Goal: Task Accomplishment & Management: Complete application form

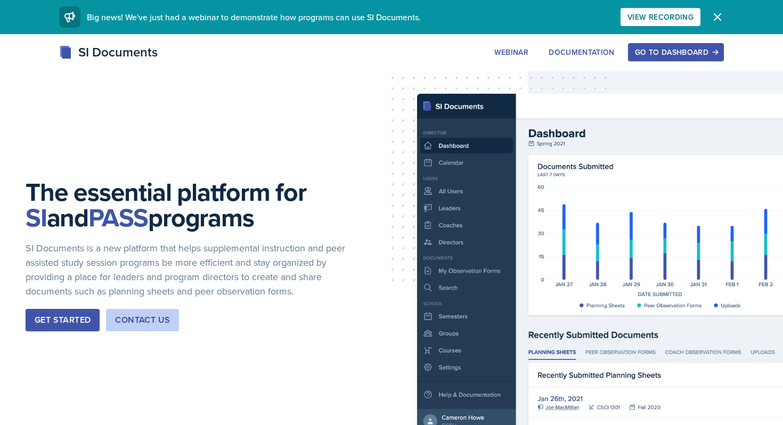
click at [56, 315] on div "Get Started" at bounding box center [63, 320] width 56 height 13
click at [666, 59] on button "Go to Dashboard" at bounding box center [676, 52] width 96 height 18
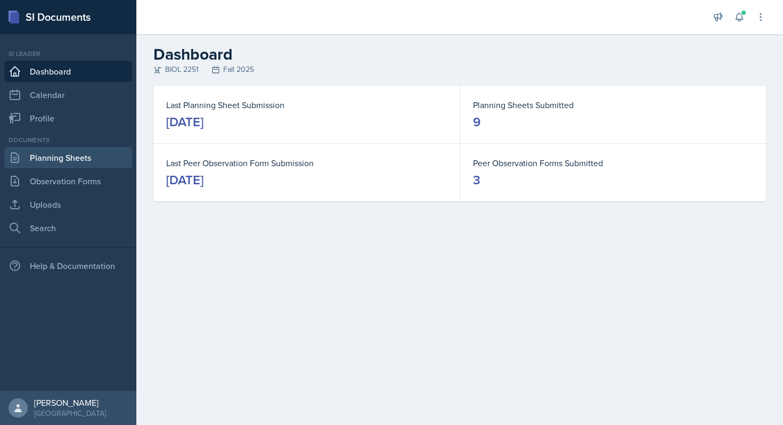
click at [80, 152] on link "Planning Sheets" at bounding box center [68, 157] width 128 height 21
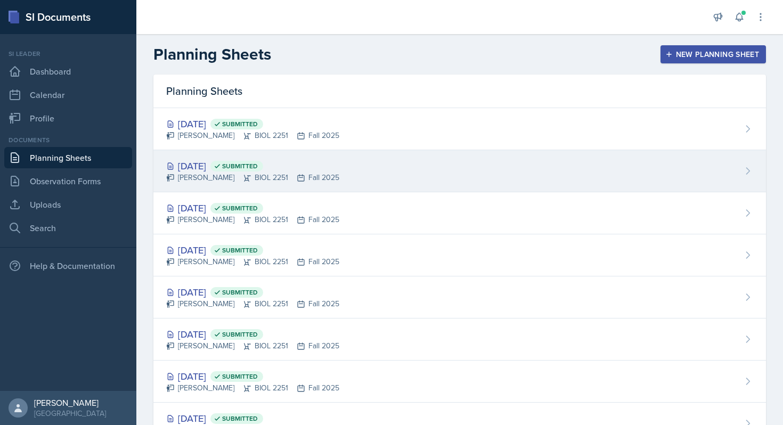
click at [305, 176] on div "[PERSON_NAME] BIOL 2251 Fall 2025" at bounding box center [252, 177] width 173 height 11
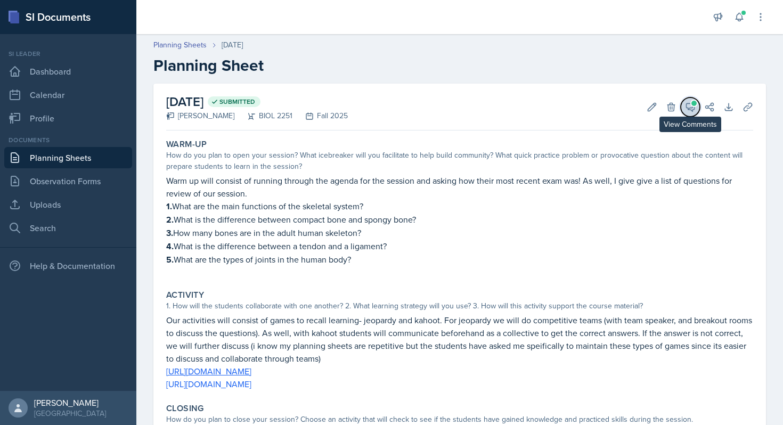
click at [684, 110] on button "View Comments" at bounding box center [689, 106] width 19 height 19
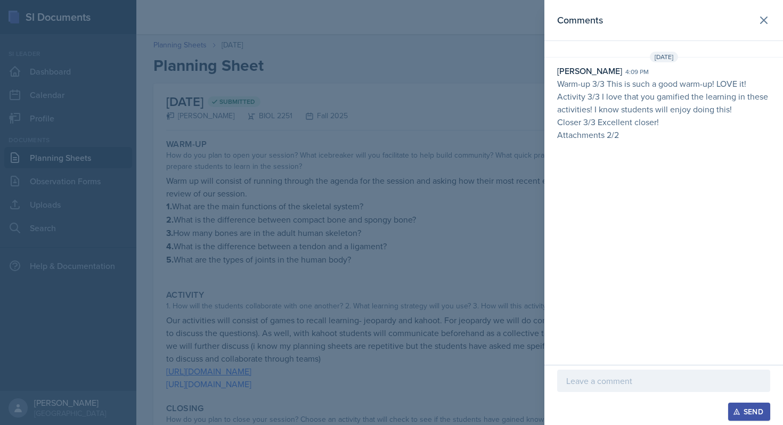
click at [462, 199] on div at bounding box center [391, 212] width 783 height 425
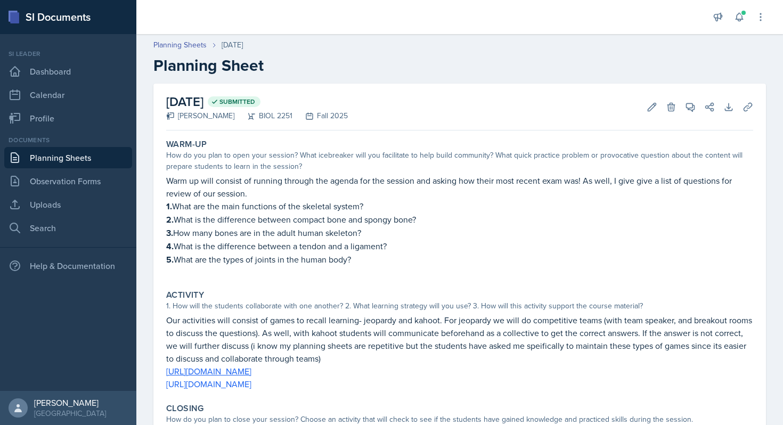
click at [76, 153] on link "Planning Sheets" at bounding box center [68, 157] width 128 height 21
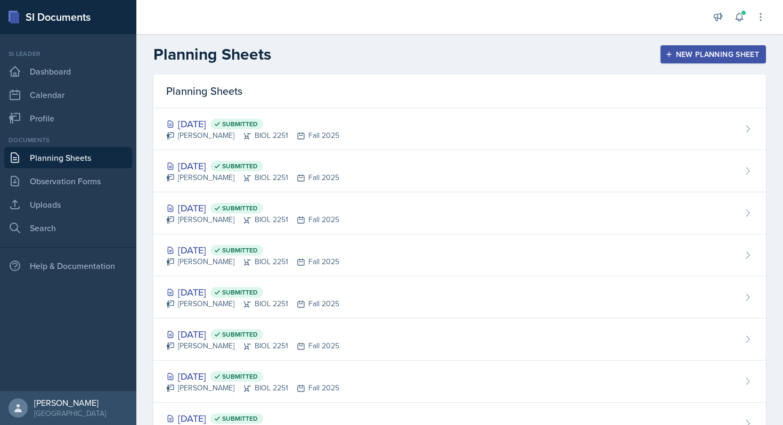
click at [686, 56] on div "New Planning Sheet" at bounding box center [713, 54] width 92 height 9
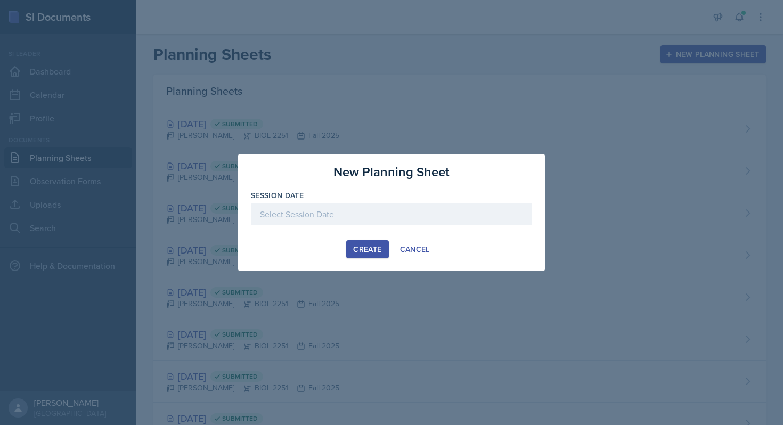
click at [298, 220] on div at bounding box center [391, 214] width 281 height 22
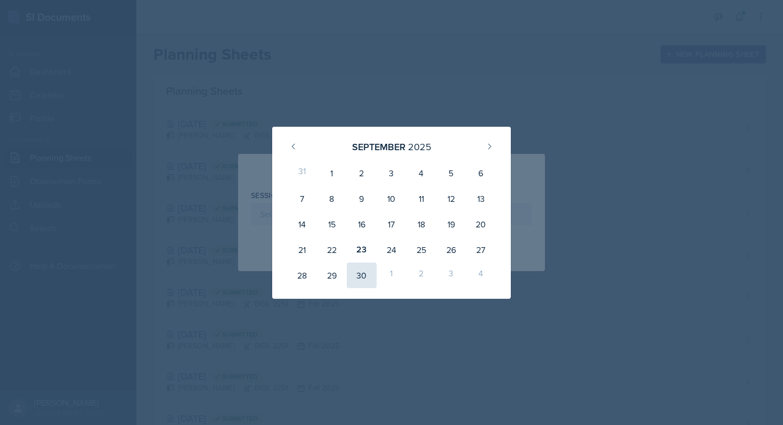
click at [364, 281] on div "30" at bounding box center [362, 276] width 30 height 26
type input "[DATE]"
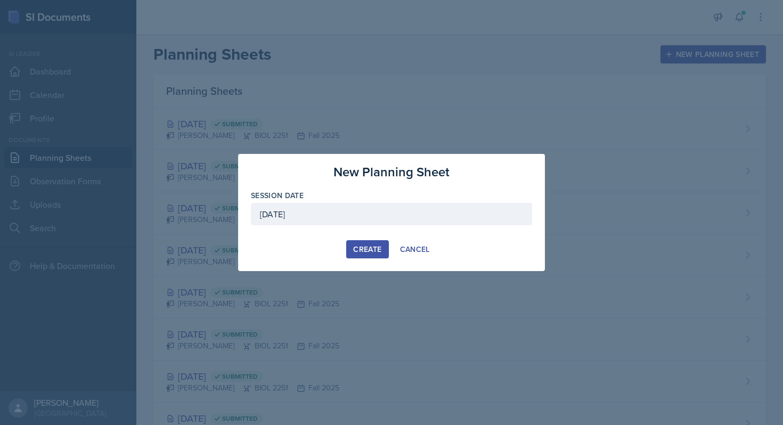
click at [354, 249] on div "Create" at bounding box center [367, 249] width 28 height 9
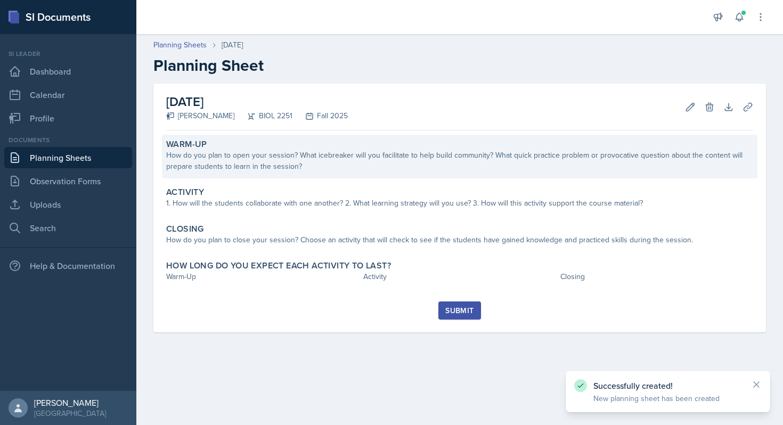
click at [263, 154] on div "How do you plan to open your session? What icebreaker will you facilitate to he…" at bounding box center [459, 161] width 587 height 22
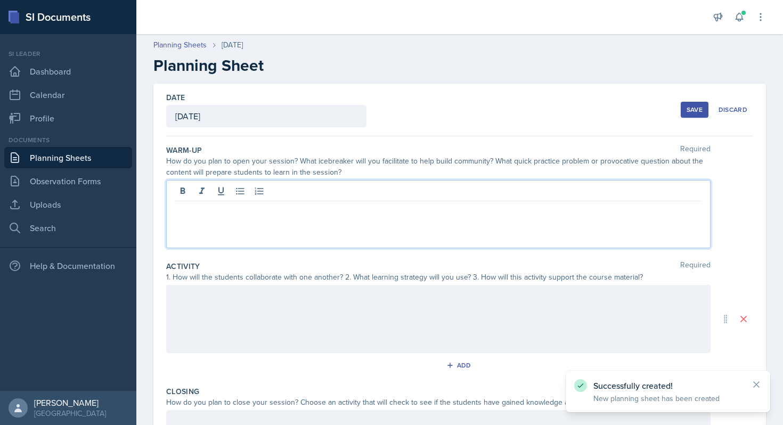
click at [243, 196] on div at bounding box center [438, 214] width 544 height 68
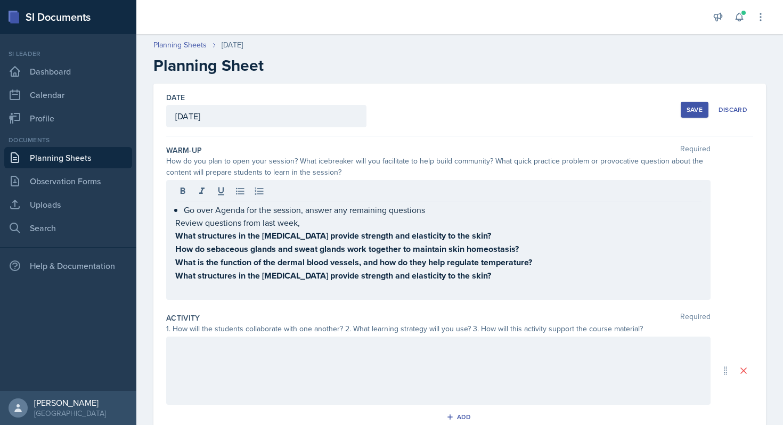
click at [208, 373] on div at bounding box center [438, 371] width 544 height 68
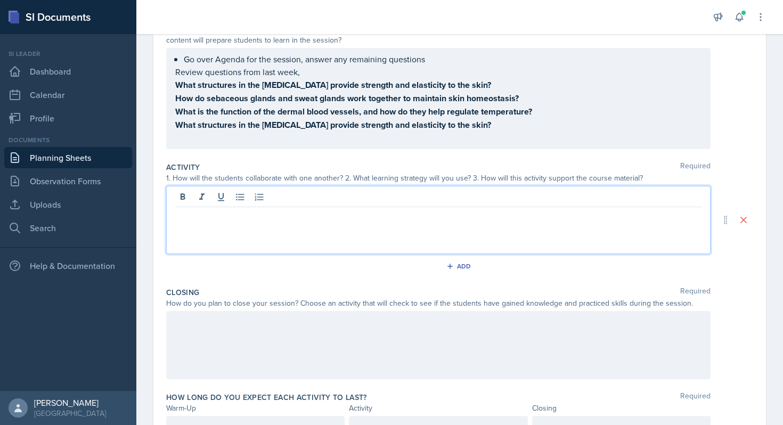
scroll to position [128, 0]
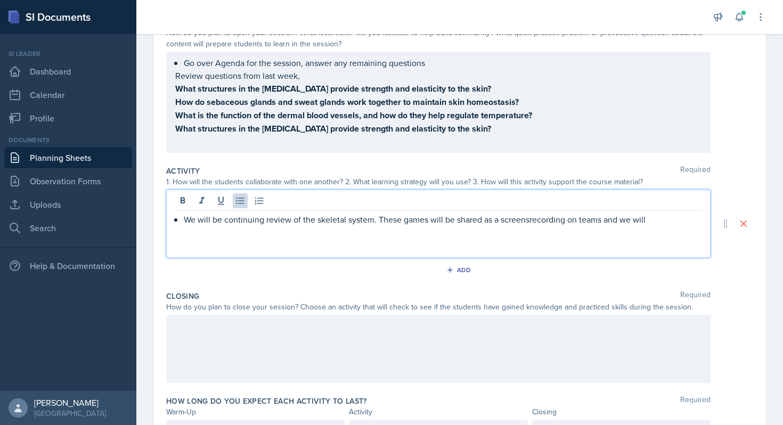
click at [530, 220] on p "We will be continuing review of the skeletal system. These games will be shared…" at bounding box center [443, 219] width 518 height 13
click at [672, 225] on div "We will be continuing review of the skeletal system. These games will be shared…" at bounding box center [438, 224] width 544 height 68
click at [669, 220] on p "We will be continuing review of the skeletal system. These games will be shared…" at bounding box center [443, 219] width 518 height 13
click at [662, 223] on p "We will be continuing review of the skeletal system. These games will be shared…" at bounding box center [443, 226] width 518 height 26
click at [459, 231] on p "We will be continuing review of the skeletal system. These games will be shared…" at bounding box center [443, 226] width 518 height 26
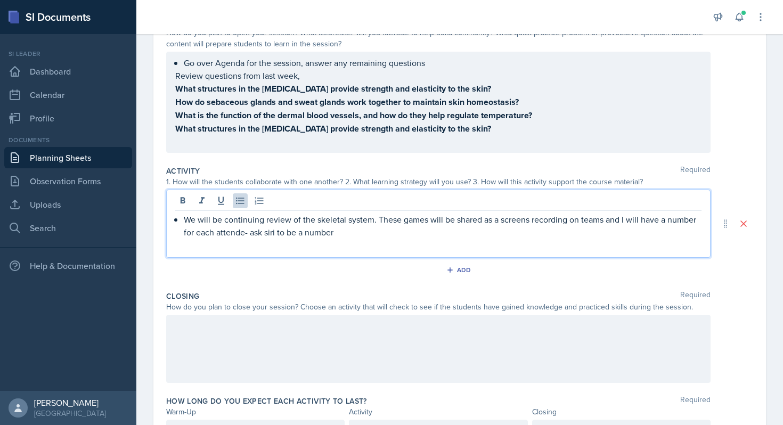
click at [303, 232] on p "We will be continuing review of the skeletal system. These games will be shared…" at bounding box center [443, 226] width 518 height 26
click at [404, 231] on p "We will be continuing review of the skeletal system. These games will be shared…" at bounding box center [443, 226] width 518 height 26
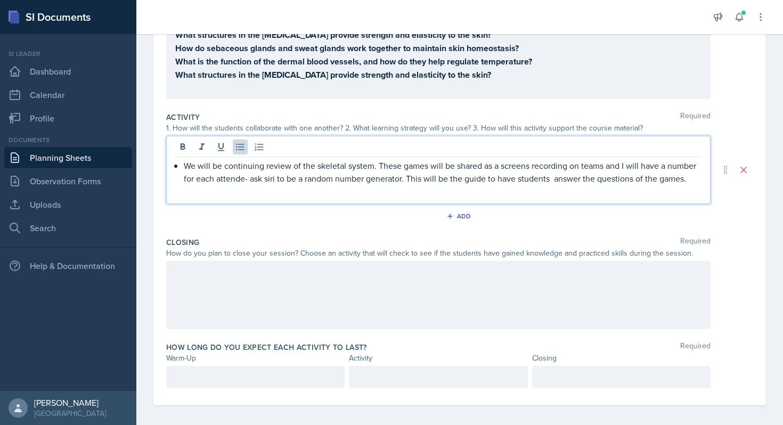
scroll to position [183, 0]
click at [693, 176] on p "We will be continuing review of the skeletal system. These games will be shared…" at bounding box center [443, 171] width 518 height 26
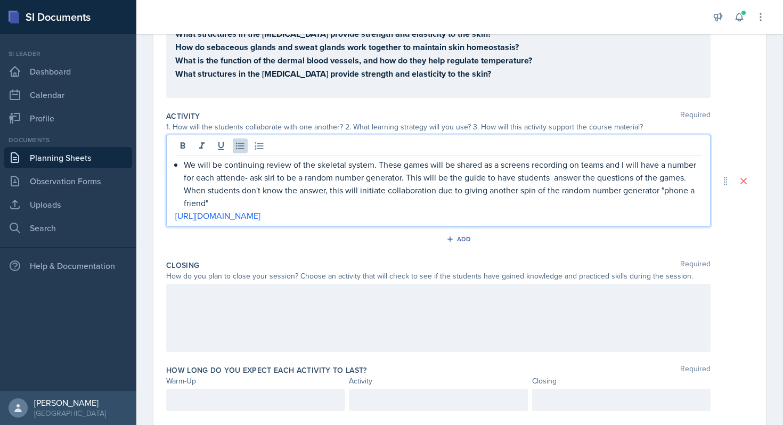
click at [383, 212] on p "[URL][DOMAIN_NAME]" at bounding box center [438, 215] width 526 height 13
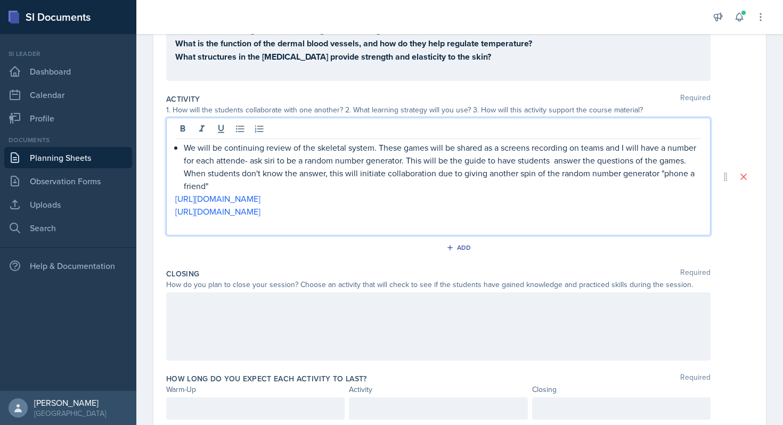
scroll to position [236, 0]
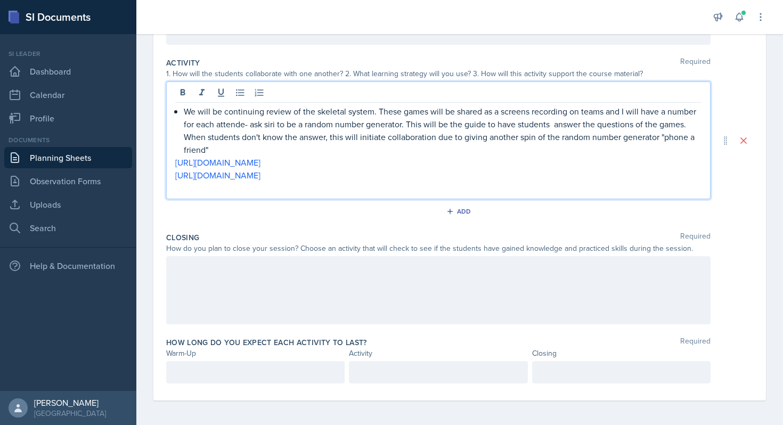
click at [331, 270] on div at bounding box center [438, 290] width 544 height 68
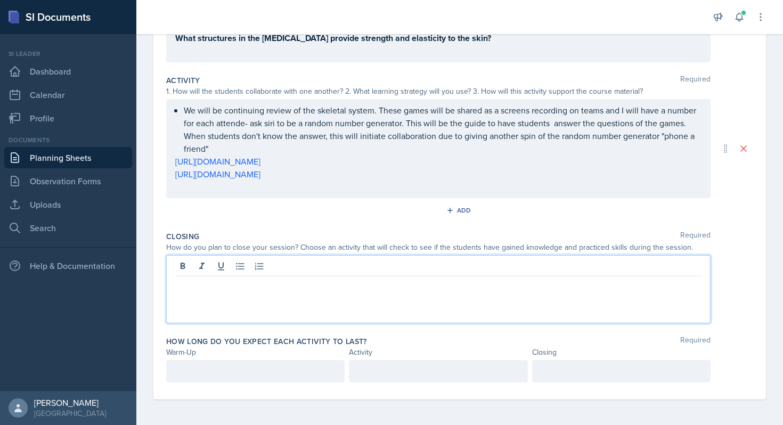
scroll to position [218, 0]
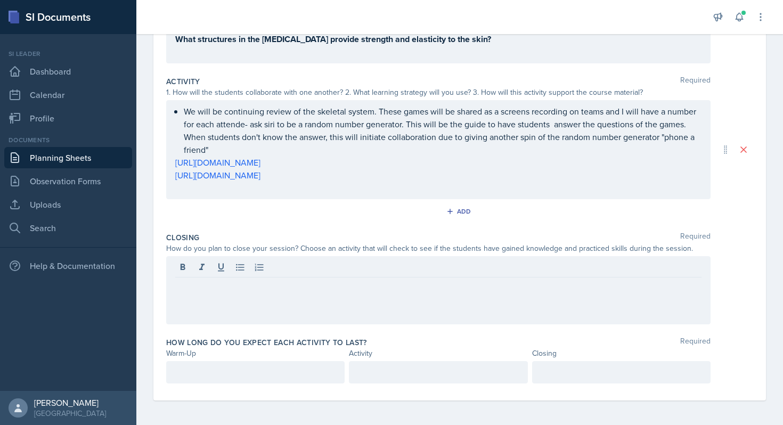
click at [356, 317] on div at bounding box center [438, 290] width 544 height 68
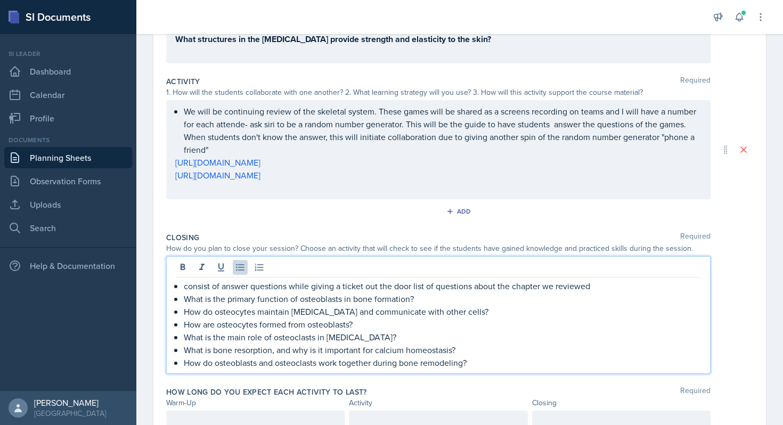
click at [608, 290] on p "consist of answer questions while giving a ticket out the door list of question…" at bounding box center [443, 286] width 518 height 13
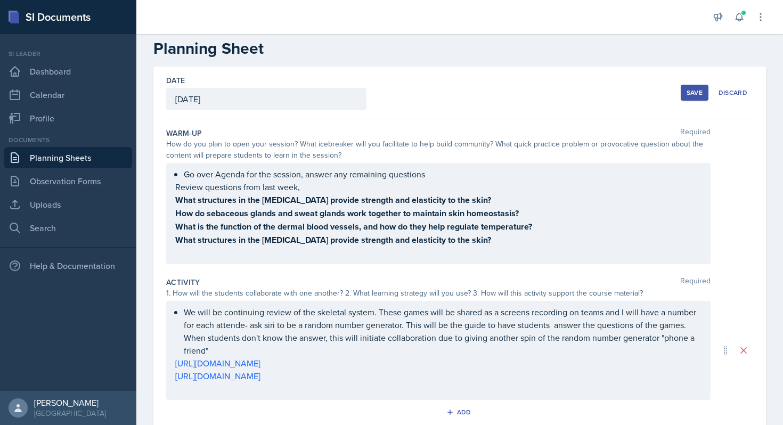
scroll to position [0, 0]
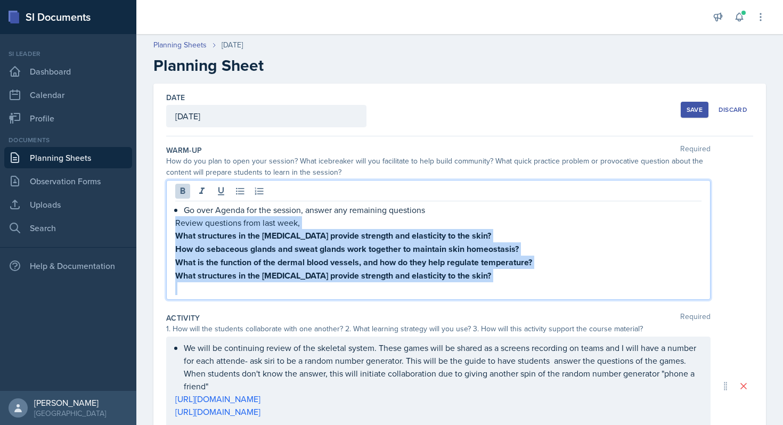
drag, startPoint x: 177, startPoint y: 216, endPoint x: 482, endPoint y: 283, distance: 312.9
click at [483, 283] on div "Go over Agenda for the session, answer any remaining questions Review questions…" at bounding box center [438, 249] width 526 height 92
click at [482, 283] on p at bounding box center [438, 288] width 526 height 13
drag, startPoint x: 175, startPoint y: 237, endPoint x: 555, endPoint y: 275, distance: 381.6
click at [555, 275] on div "Go over Agenda for the session, answer any remaining questions Review questions…" at bounding box center [438, 249] width 526 height 92
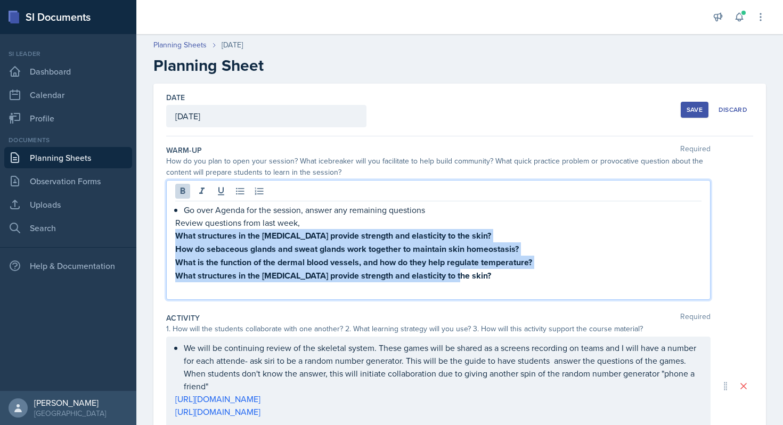
copy div "What structures in the [MEDICAL_DATA] provide strength and elasticity to the sk…"
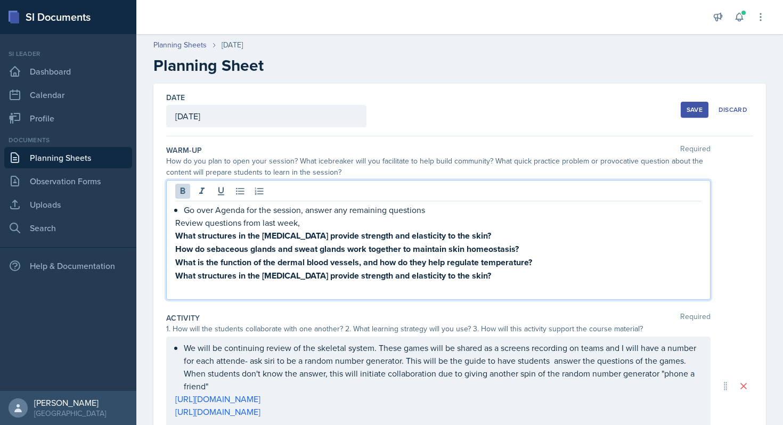
click at [280, 221] on p "Review questions from last week," at bounding box center [438, 222] width 526 height 13
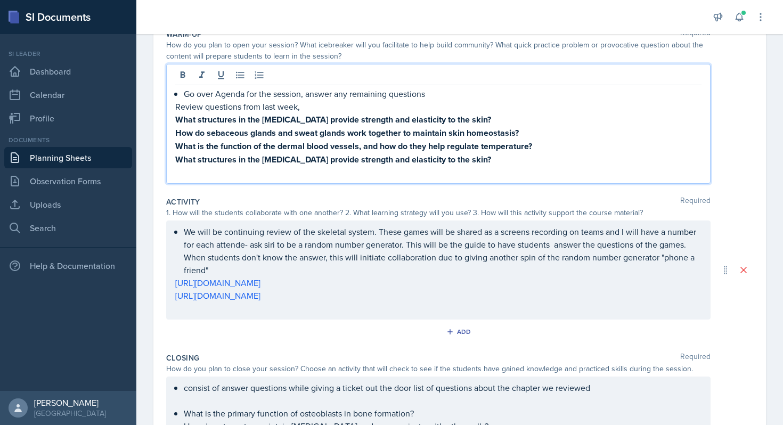
scroll to position [136, 0]
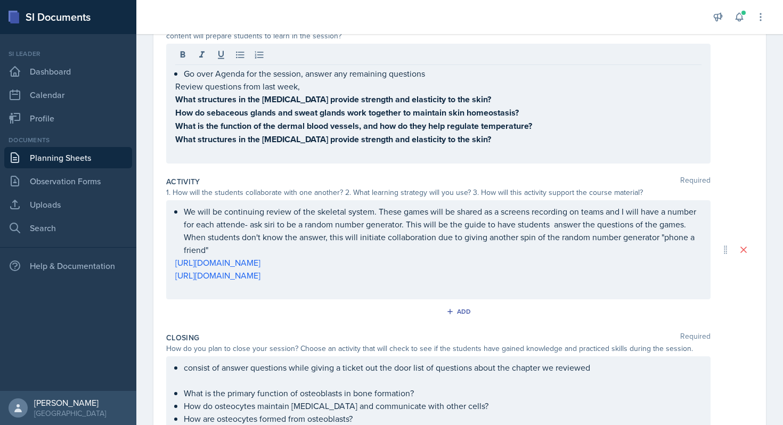
drag, startPoint x: 174, startPoint y: 263, endPoint x: 350, endPoint y: 276, distance: 176.7
click at [350, 276] on div "We will be continuing review of the skeletal system. These games will be shared…" at bounding box center [438, 249] width 544 height 99
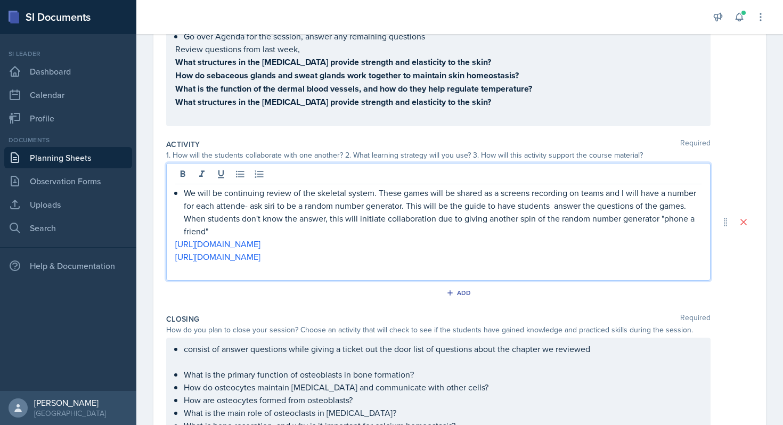
drag, startPoint x: 360, startPoint y: 261, endPoint x: 170, endPoint y: 242, distance: 190.5
click at [170, 242] on div "We will be continuing review of the skeletal system. These games will be shared…" at bounding box center [438, 222] width 544 height 118
copy div "[URL][DOMAIN_NAME] [URL][DOMAIN_NAME]"
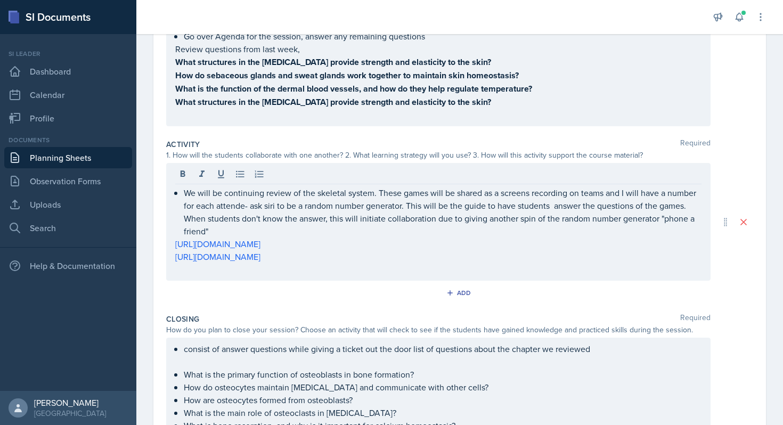
click at [284, 152] on div "1. How will the students collaborate with one another? 2. What learning strateg…" at bounding box center [438, 155] width 544 height 11
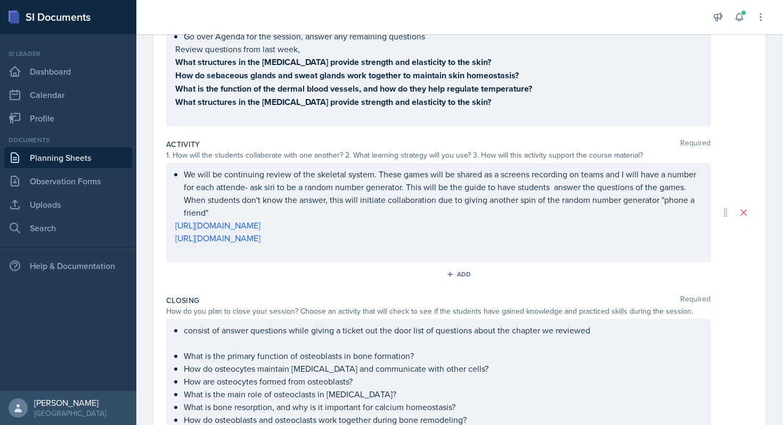
click at [282, 145] on div "Activity Required" at bounding box center [459, 144] width 587 height 11
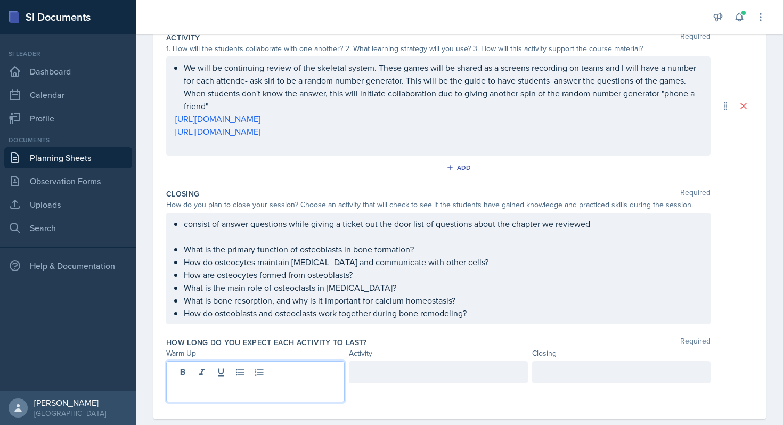
scroll to position [280, 0]
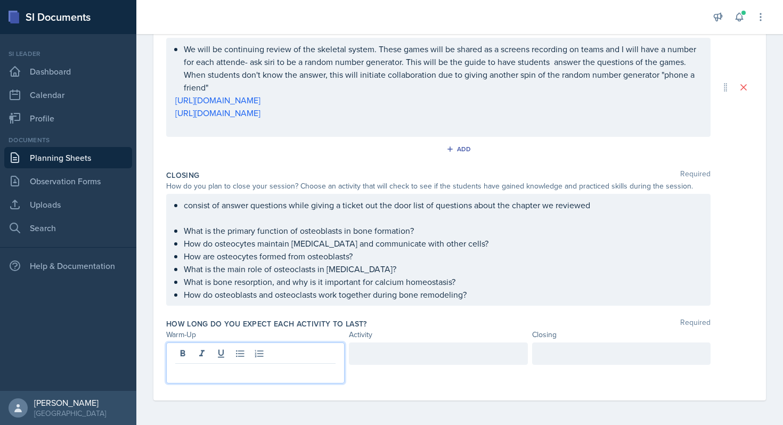
click at [259, 366] on p at bounding box center [255, 372] width 160 height 13
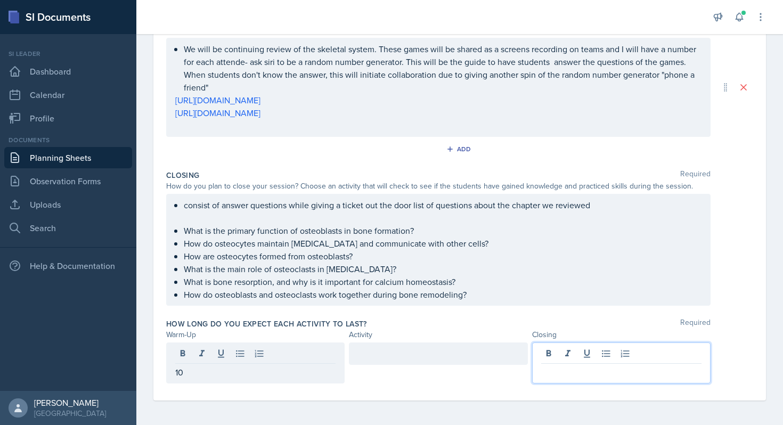
click at [561, 354] on div at bounding box center [621, 362] width 178 height 41
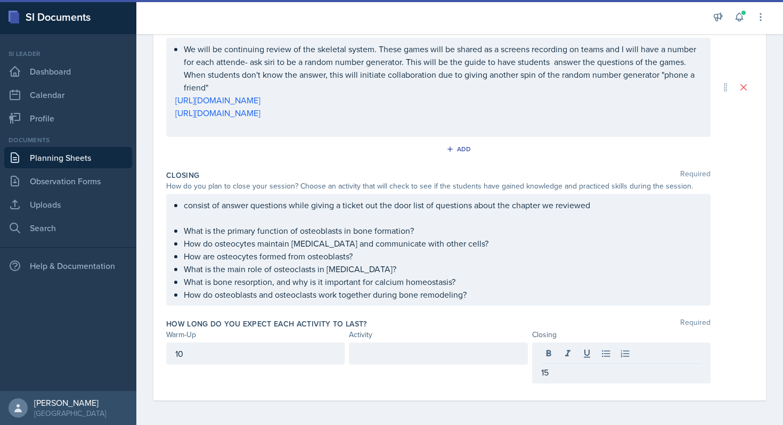
click at [484, 359] on div at bounding box center [438, 353] width 178 height 22
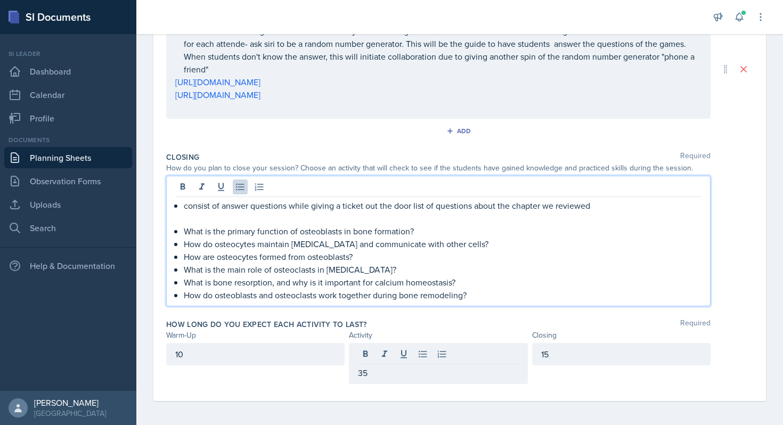
click at [556, 294] on p "How do osteoblasts and osteoclasts work together during bone remodeling?" at bounding box center [443, 295] width 518 height 13
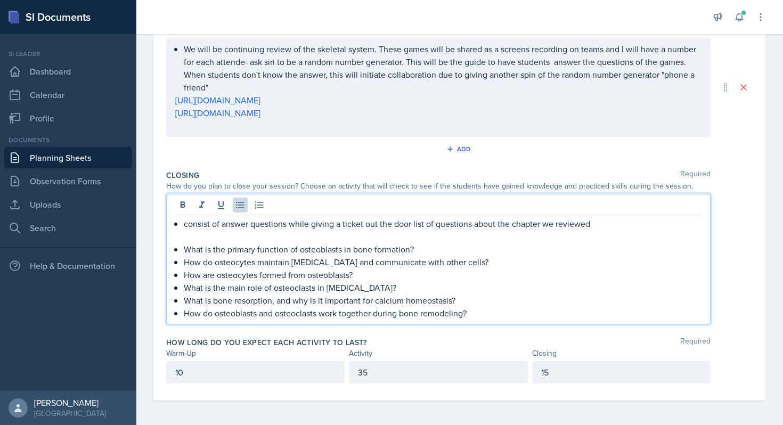
click at [183, 221] on div "consist of answer questions while giving a ticket out the door list of question…" at bounding box center [438, 268] width 526 height 102
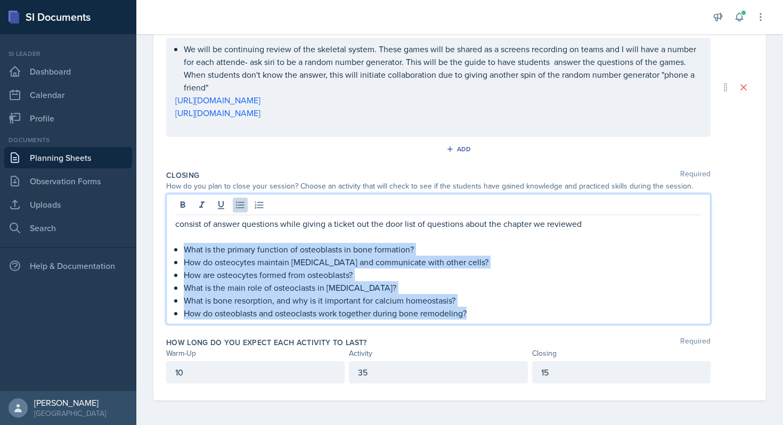
drag, startPoint x: 183, startPoint y: 249, endPoint x: 544, endPoint y: 315, distance: 366.4
click at [542, 316] on div "consist of answer questions while giving a ticket out the door list of question…" at bounding box center [438, 268] width 526 height 102
copy ul "What is the primary function of osteoblasts in bone formation? How do osteocyte…"
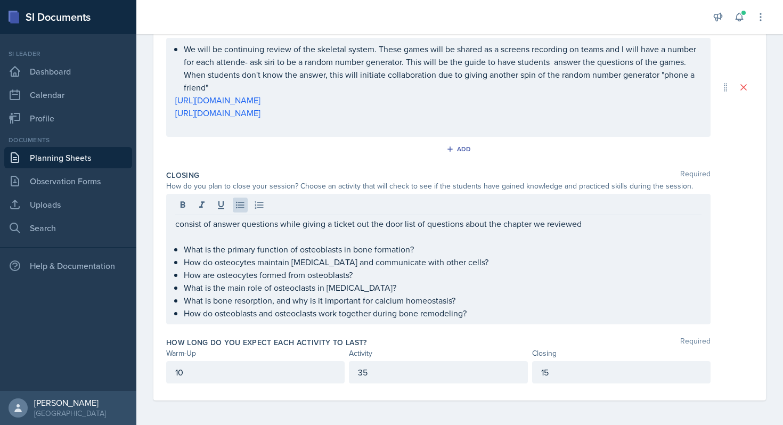
click at [486, 205] on div at bounding box center [438, 207] width 526 height 18
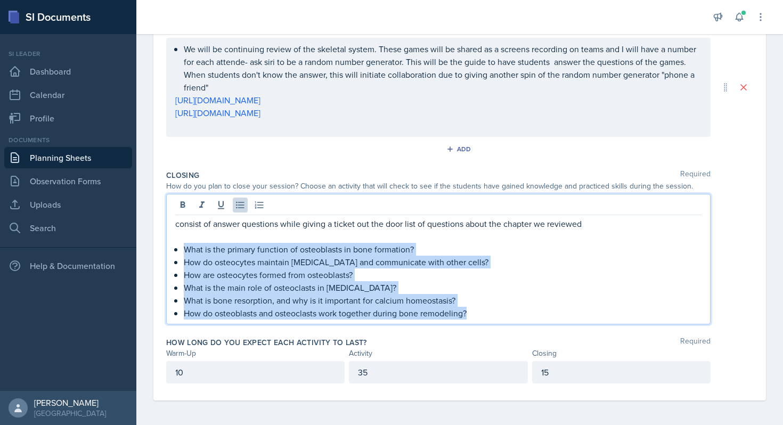
click at [524, 268] on p "How are osteocytes formed from osteoblasts?" at bounding box center [443, 274] width 518 height 13
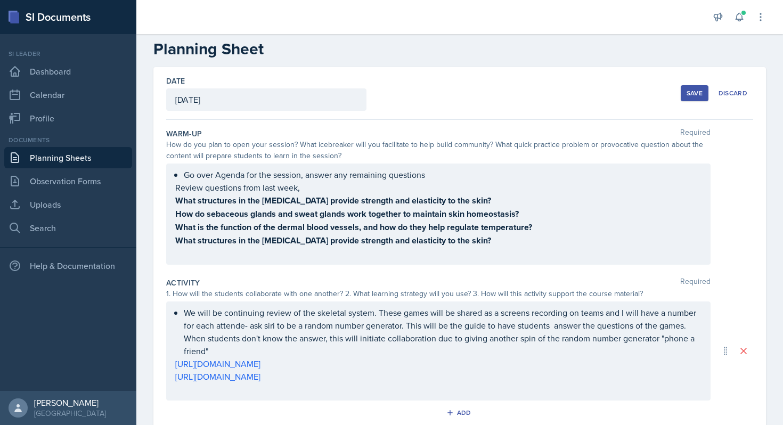
scroll to position [0, 0]
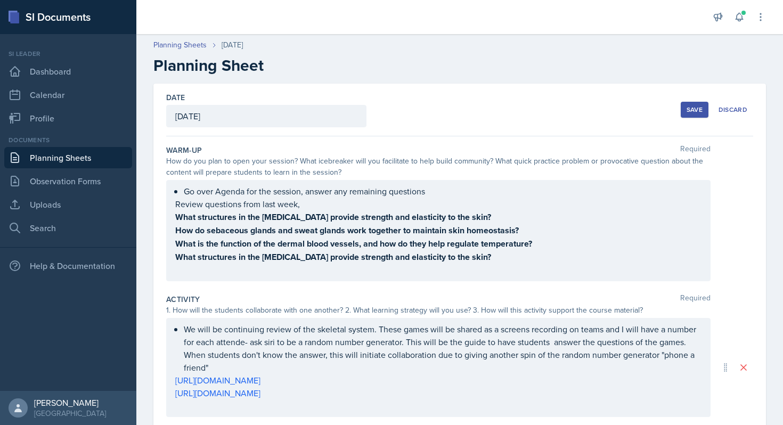
drag, startPoint x: 174, startPoint y: 215, endPoint x: 494, endPoint y: 260, distance: 322.7
click at [501, 260] on div "Go over Agenda for the session, answer any remaining questions Review questions…" at bounding box center [438, 230] width 544 height 101
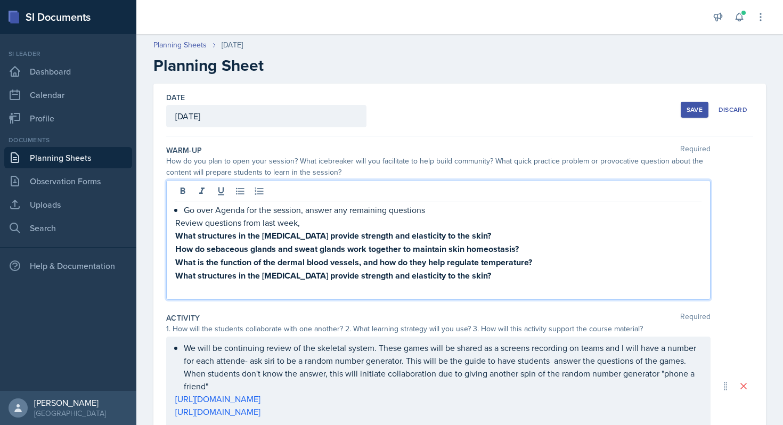
click at [172, 224] on div "Go over Agenda for the session, answer any remaining questions Review questions…" at bounding box center [438, 240] width 544 height 120
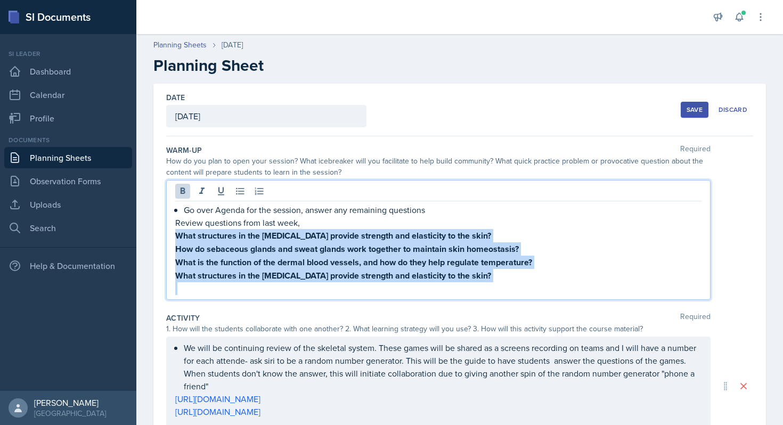
drag, startPoint x: 179, startPoint y: 237, endPoint x: 484, endPoint y: 283, distance: 308.5
click at [485, 283] on div "Go over Agenda for the session, answer any remaining questions Review questions…" at bounding box center [438, 249] width 526 height 92
click at [182, 188] on icon at bounding box center [183, 190] width 5 height 6
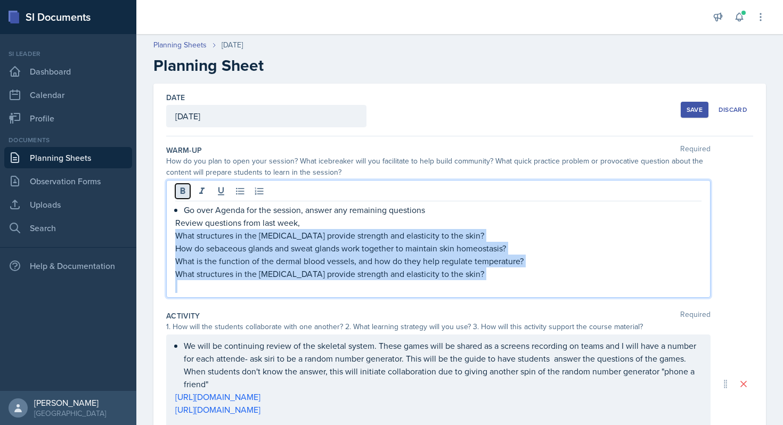
click at [182, 188] on icon at bounding box center [183, 190] width 5 height 6
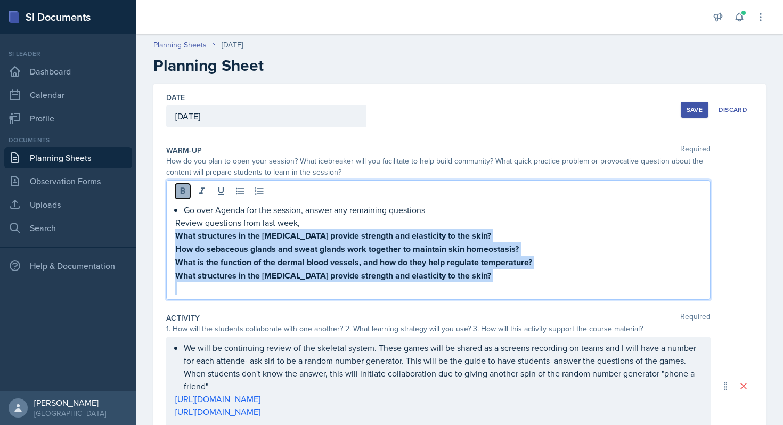
click at [182, 187] on icon at bounding box center [183, 190] width 5 height 6
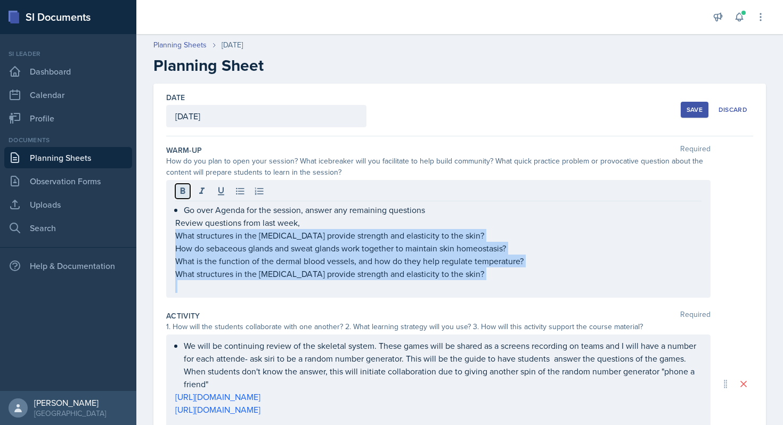
click at [183, 188] on icon at bounding box center [183, 190] width 5 height 6
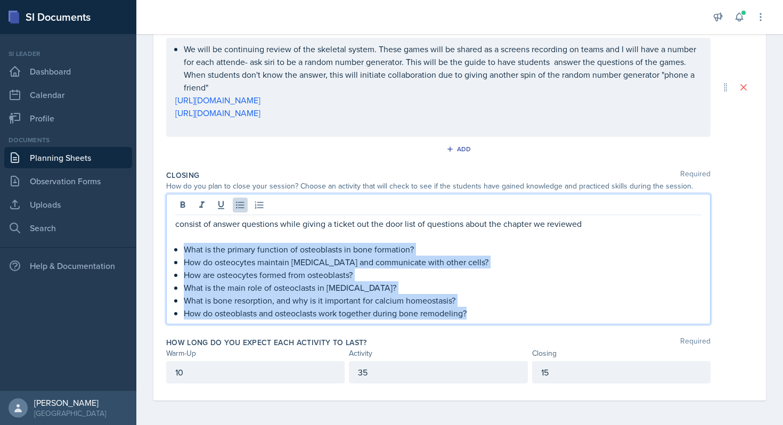
drag, startPoint x: 183, startPoint y: 248, endPoint x: 483, endPoint y: 324, distance: 309.8
click at [483, 324] on div "Closing Required How do you plan to close your session? Choose an activity that…" at bounding box center [459, 249] width 587 height 167
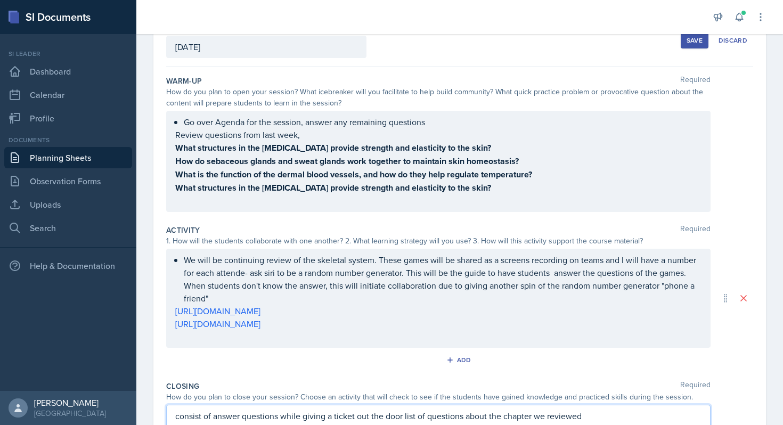
scroll to position [261, 0]
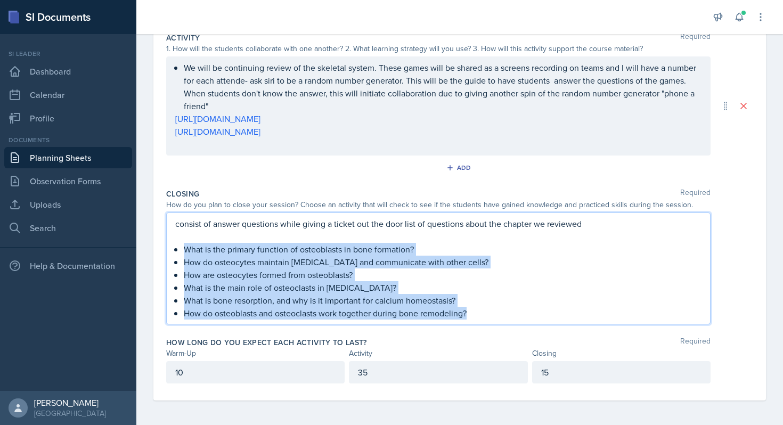
click at [239, 294] on p "What is bone resorption, and why is it important for calcium homeostasis?" at bounding box center [443, 300] width 518 height 13
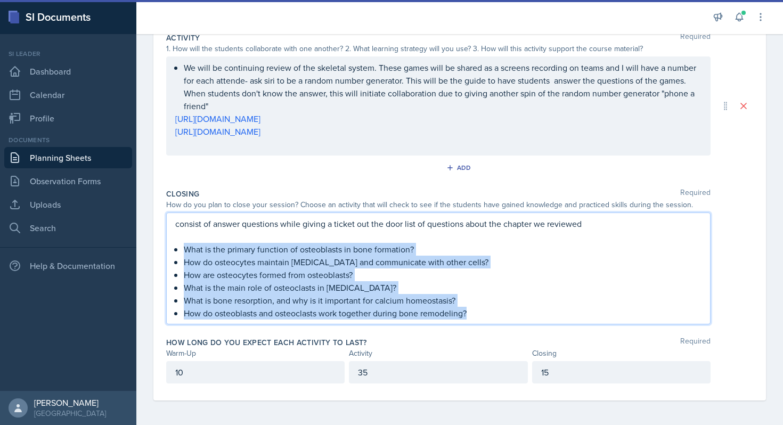
drag, startPoint x: 185, startPoint y: 244, endPoint x: 502, endPoint y: 309, distance: 323.3
click at [502, 309] on ul "What is the primary function of osteoblasts in bone formation? How do osteocyte…" at bounding box center [443, 281] width 518 height 77
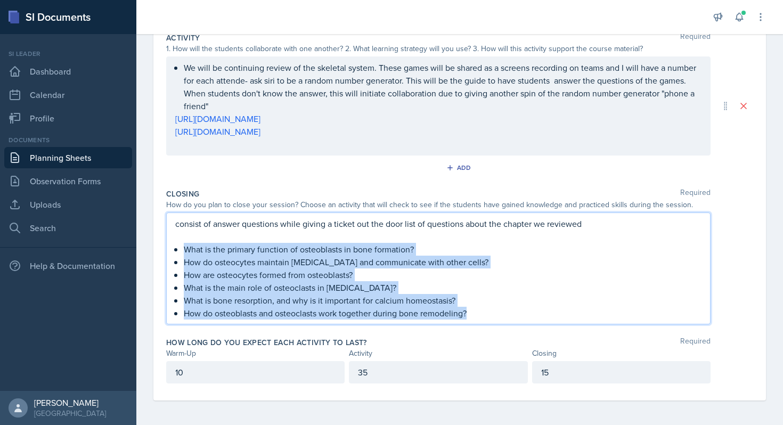
click at [335, 310] on p "How do osteoblasts and osteoclasts work together during bone remodeling?" at bounding box center [443, 313] width 518 height 13
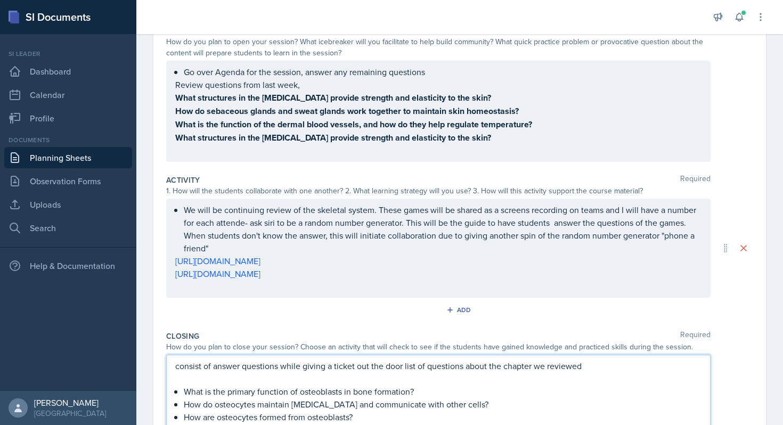
scroll to position [0, 0]
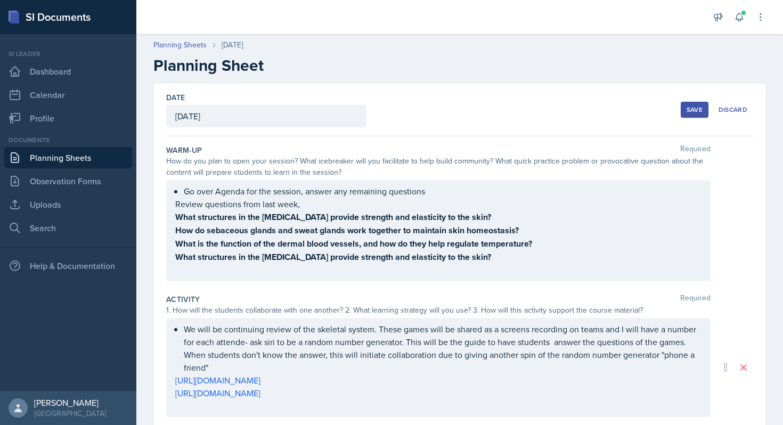
drag, startPoint x: 174, startPoint y: 214, endPoint x: 560, endPoint y: 263, distance: 389.1
click at [562, 263] on div "Go over Agenda for the session, answer any remaining questions Review questions…" at bounding box center [438, 230] width 544 height 101
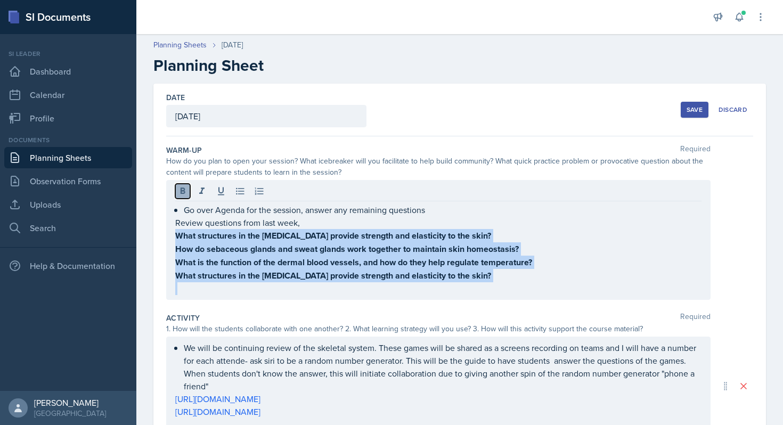
click at [181, 192] on icon at bounding box center [183, 190] width 5 height 6
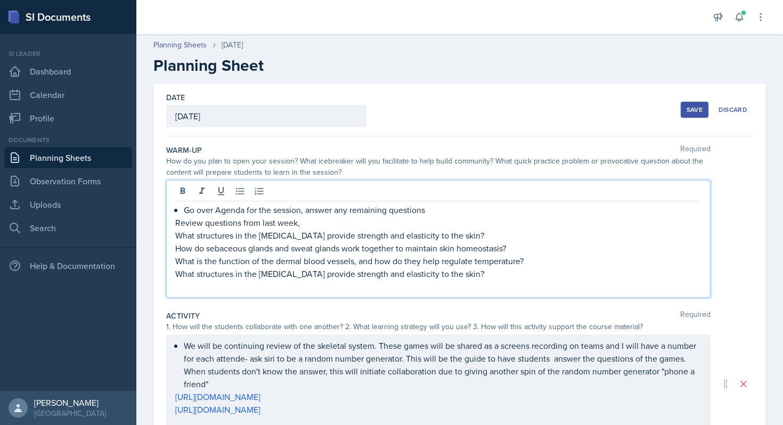
click at [301, 315] on div "Activity Required" at bounding box center [459, 315] width 587 height 11
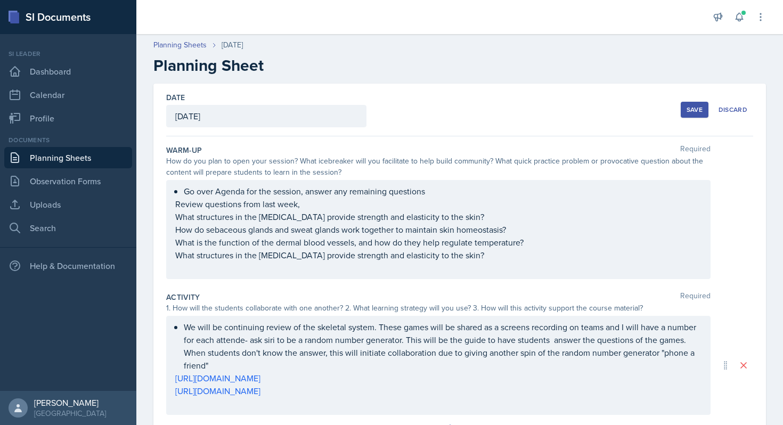
click at [691, 109] on div "Save" at bounding box center [694, 109] width 16 height 9
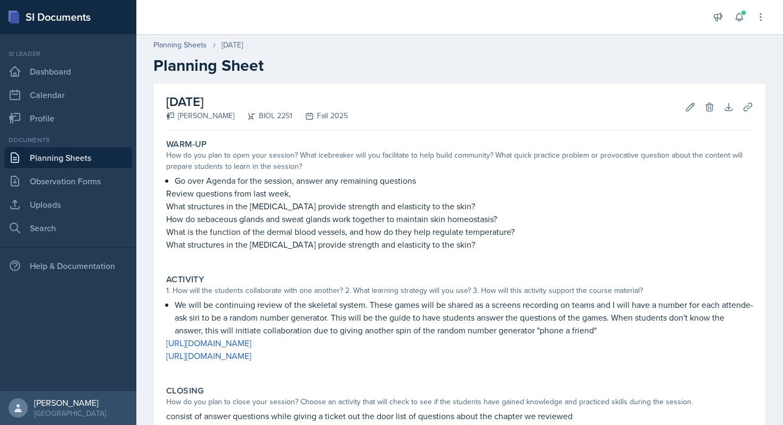
click at [105, 158] on link "Planning Sheets" at bounding box center [68, 157] width 128 height 21
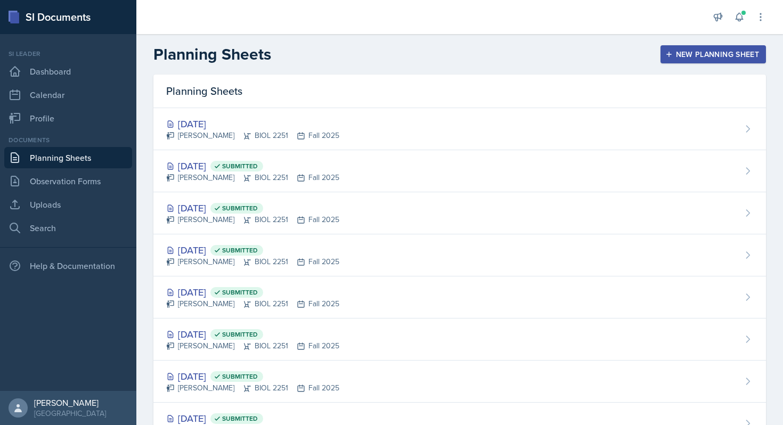
click at [52, 159] on link "Planning Sheets" at bounding box center [68, 157] width 128 height 21
click at [727, 57] on div "New Planning Sheet" at bounding box center [713, 54] width 92 height 9
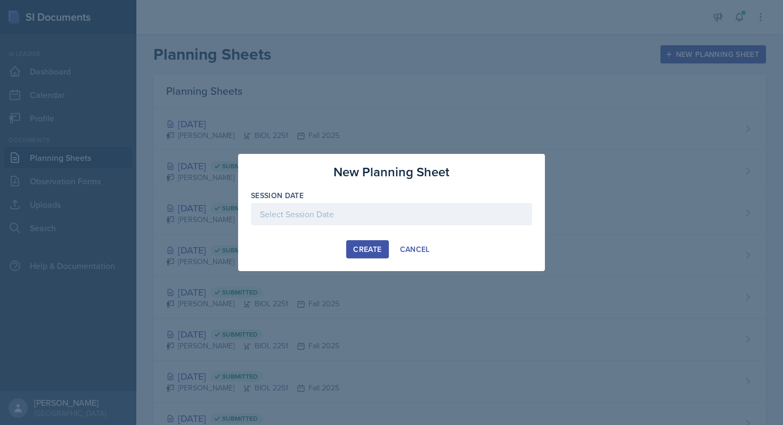
click at [329, 215] on div at bounding box center [391, 214] width 281 height 22
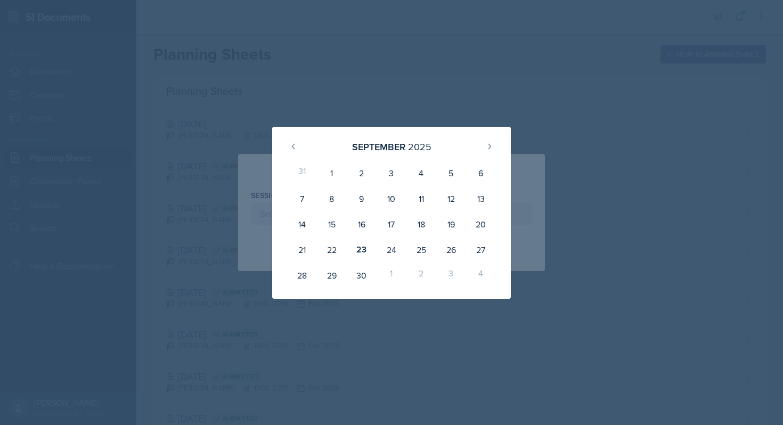
click at [394, 270] on div "1" at bounding box center [391, 276] width 30 height 26
click at [491, 144] on icon at bounding box center [489, 146] width 9 height 9
click at [388, 171] on div "1" at bounding box center [391, 173] width 30 height 26
type input "[DATE]"
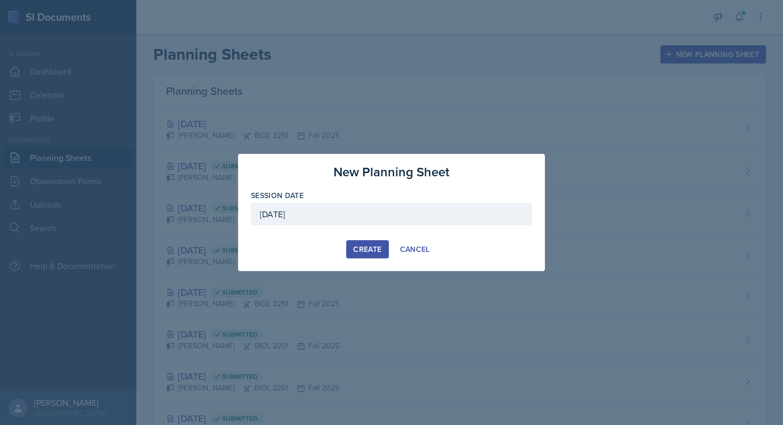
click at [379, 241] on button "Create" at bounding box center [367, 249] width 42 height 18
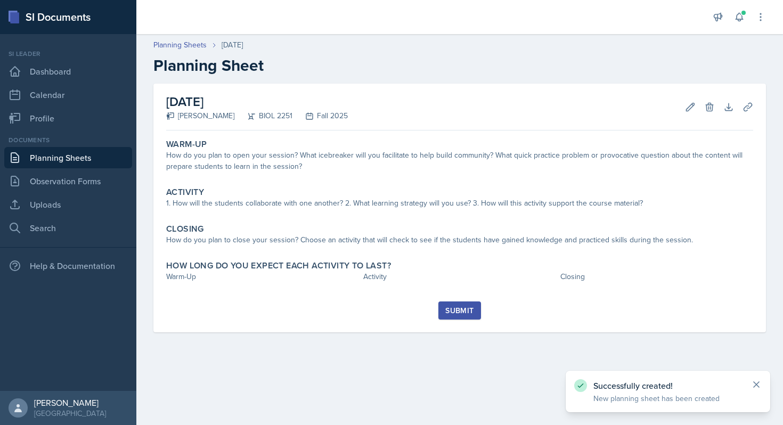
click at [760, 385] on icon at bounding box center [756, 384] width 11 height 11
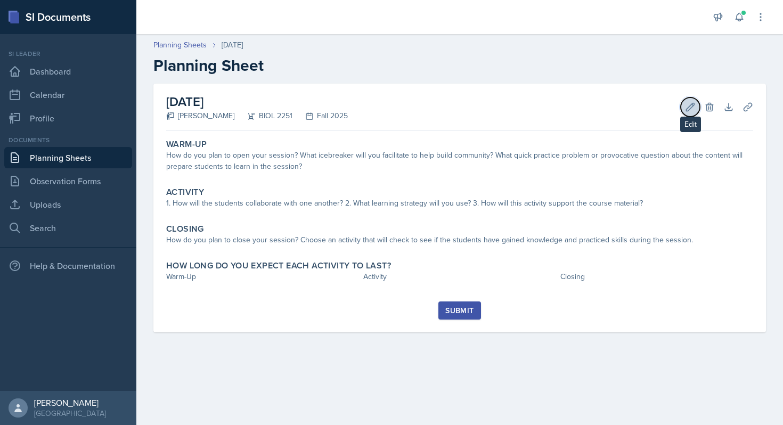
click at [692, 103] on icon at bounding box center [690, 107] width 8 height 8
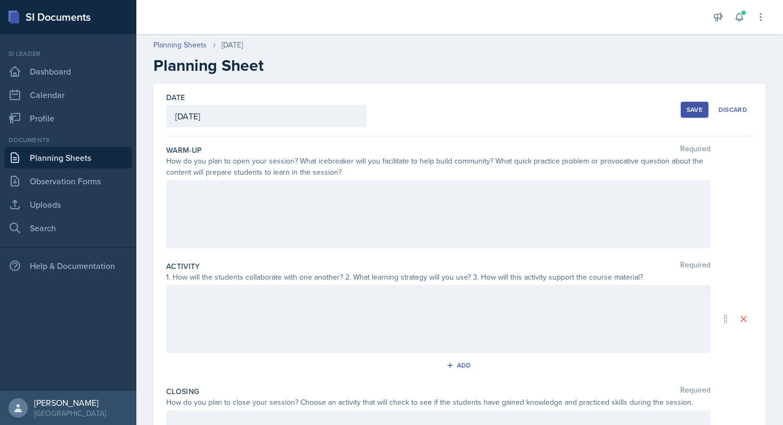
click at [276, 201] on div at bounding box center [438, 214] width 544 height 68
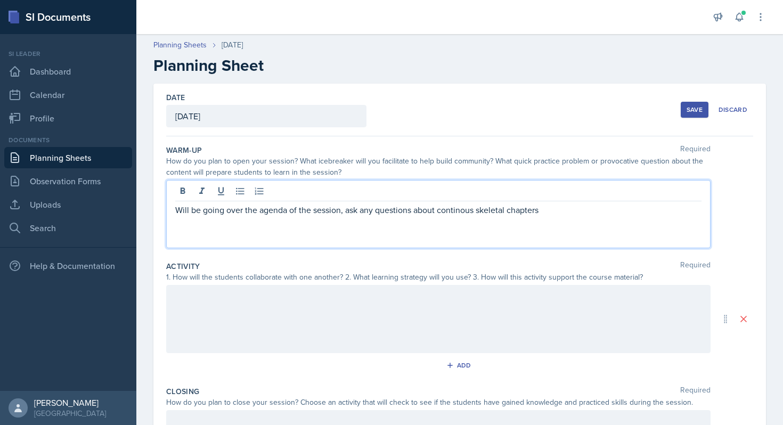
click at [455, 215] on p "Will be going over the agenda of the session, ask any questions about continous…" at bounding box center [438, 209] width 526 height 13
click at [462, 212] on p "Will be going over the agenda of the session, ask any questions about continous…" at bounding box center [438, 209] width 526 height 13
click at [588, 205] on p "Will be going over the agenda of the session, ask any questions about continuou…" at bounding box center [438, 209] width 526 height 13
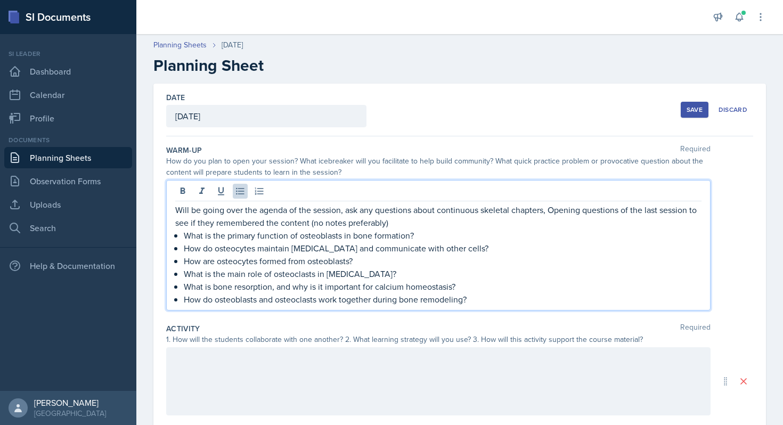
click at [409, 223] on p "Will be going over the agenda of the session, ask any questions about continuou…" at bounding box center [438, 216] width 526 height 26
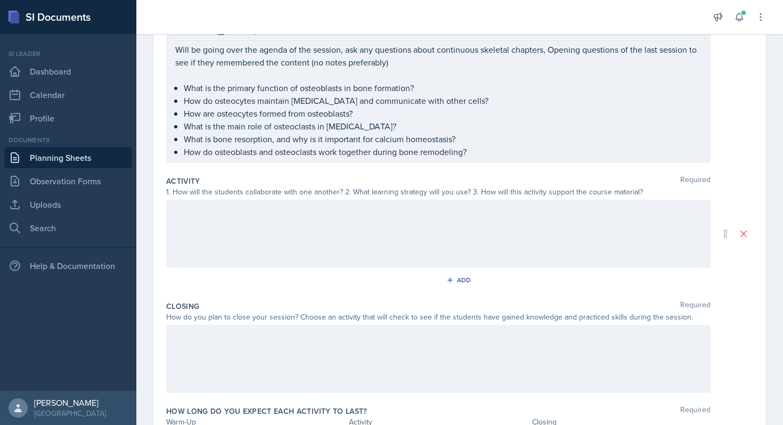
click at [329, 256] on div at bounding box center [438, 234] width 544 height 68
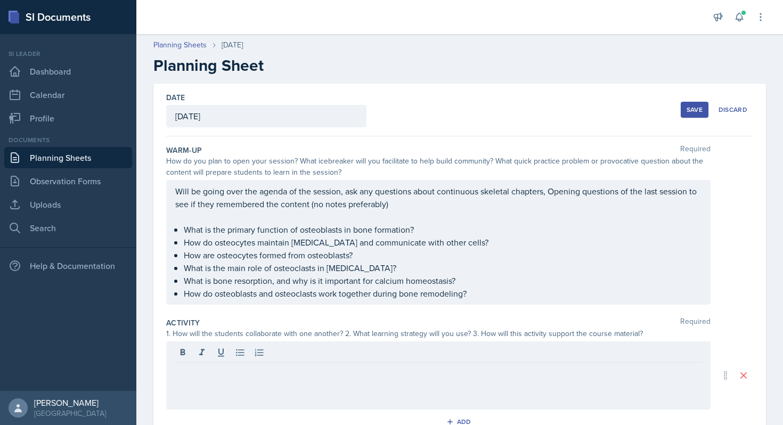
click at [685, 113] on button "Save" at bounding box center [694, 110] width 28 height 16
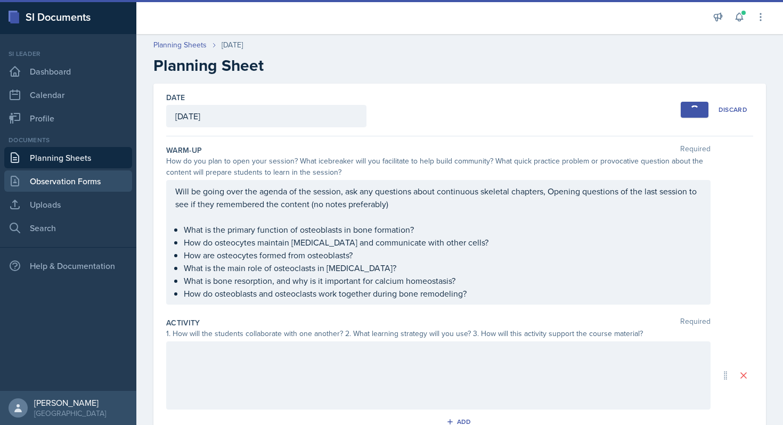
click at [92, 175] on link "Observation Forms" at bounding box center [68, 180] width 128 height 21
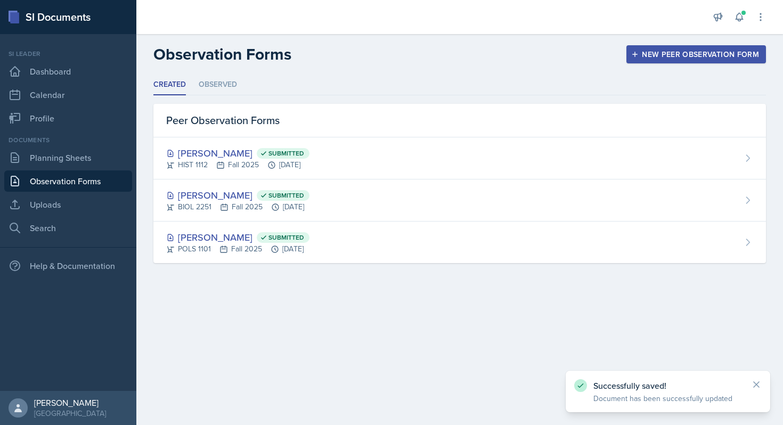
click at [70, 175] on link "Observation Forms" at bounding box center [68, 180] width 128 height 21
click at [70, 147] on link "Planning Sheets" at bounding box center [68, 157] width 128 height 21
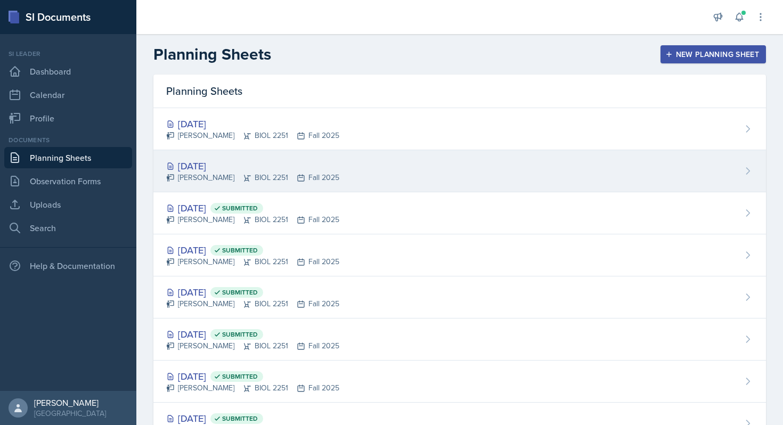
click at [274, 173] on div "[PERSON_NAME] BIOL 2251 Fall 2025" at bounding box center [252, 177] width 173 height 11
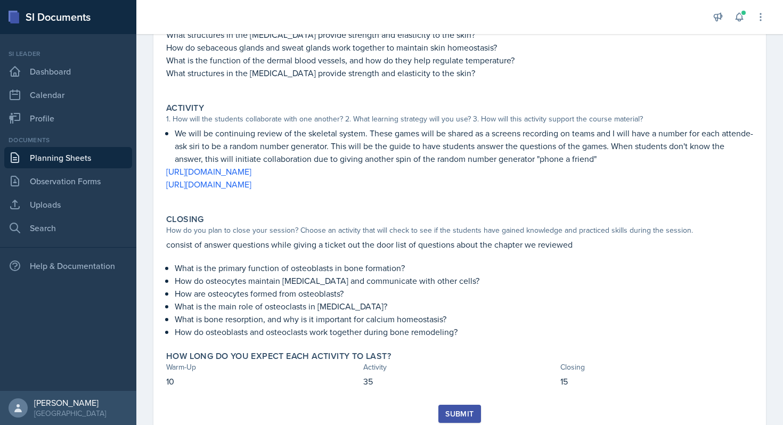
scroll to position [200, 0]
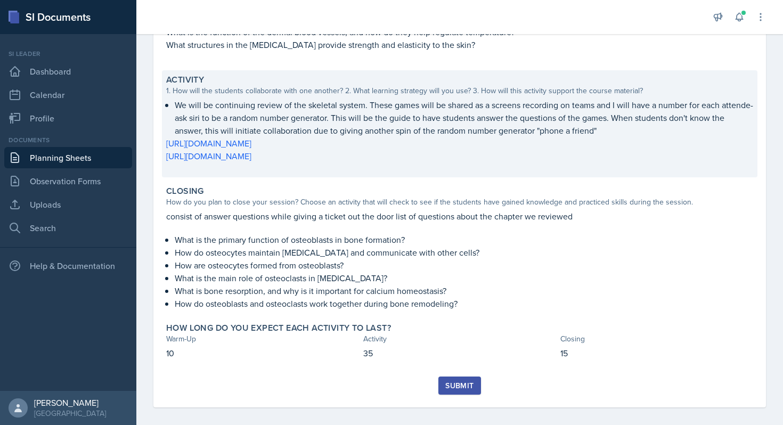
click at [428, 104] on p "We will be continuing review of the skeletal system. These games will be shared…" at bounding box center [464, 118] width 578 height 38
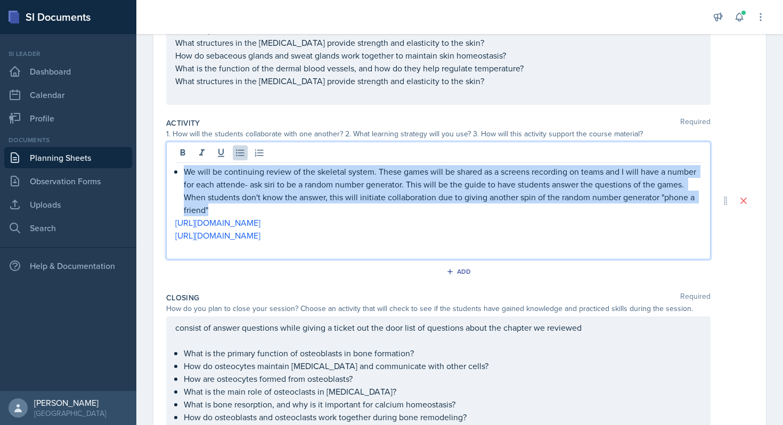
drag, startPoint x: 185, startPoint y: 154, endPoint x: 677, endPoint y: 209, distance: 495.1
click at [677, 209] on p "We will be continuing review of the skeletal system. These games will be shared…" at bounding box center [443, 190] width 518 height 51
copy p "We will be continuing review of the skeletal system. These games will be shared…"
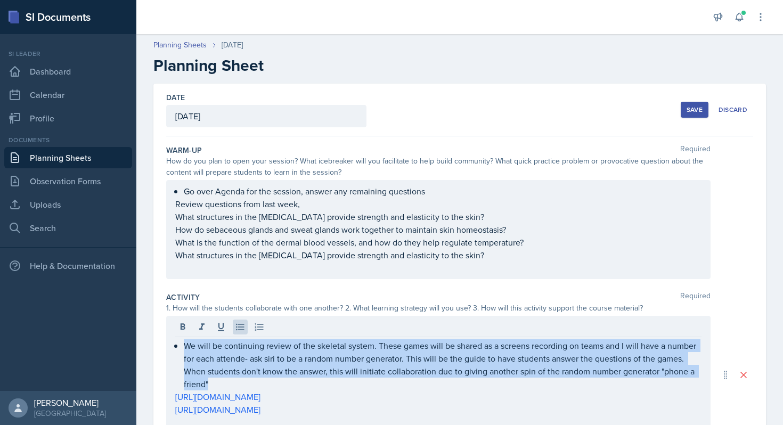
click at [694, 109] on div "Save" at bounding box center [694, 109] width 16 height 9
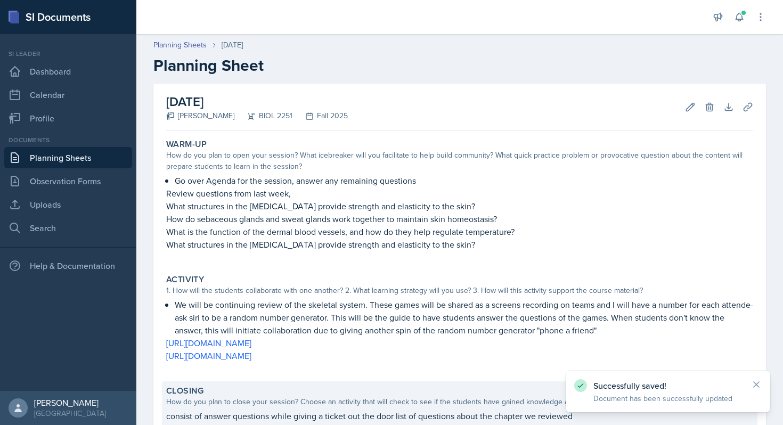
scroll to position [208, 0]
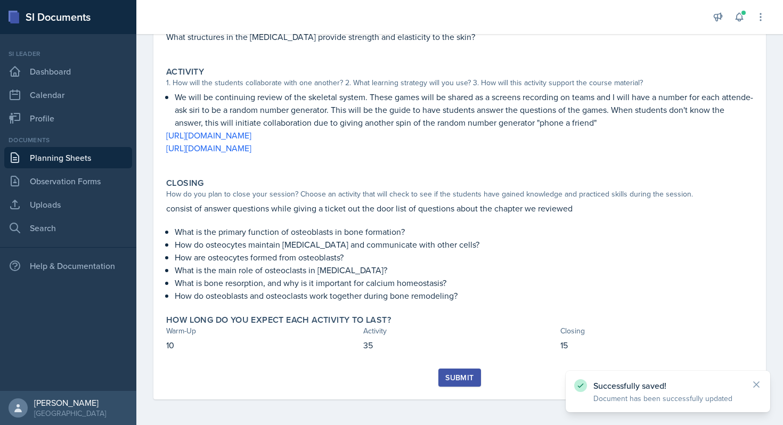
click at [464, 375] on div "Submit" at bounding box center [459, 377] width 28 height 9
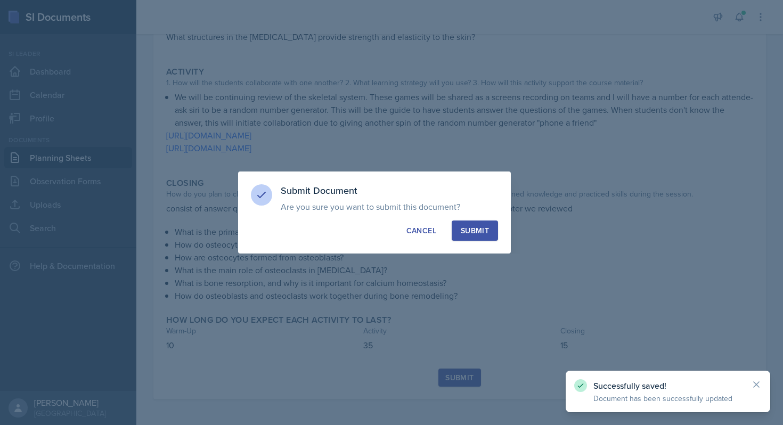
click at [470, 227] on div "Submit" at bounding box center [475, 230] width 28 height 11
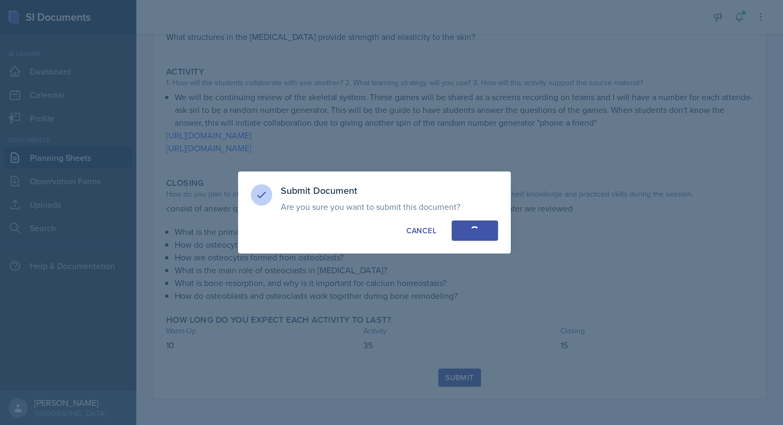
scroll to position [177, 0]
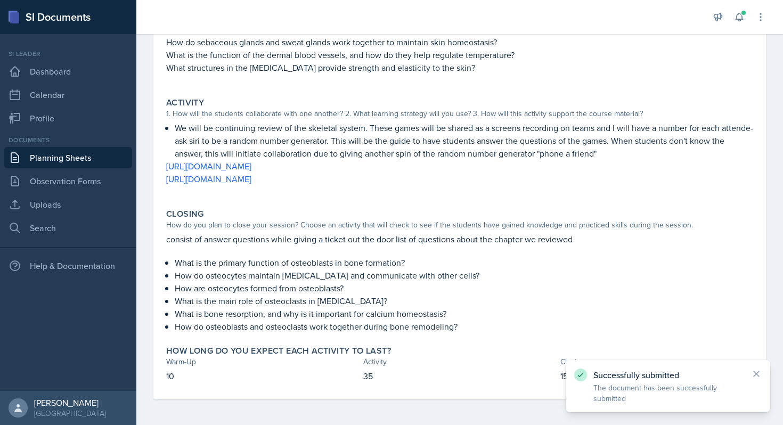
click at [73, 152] on link "Planning Sheets" at bounding box center [68, 157] width 128 height 21
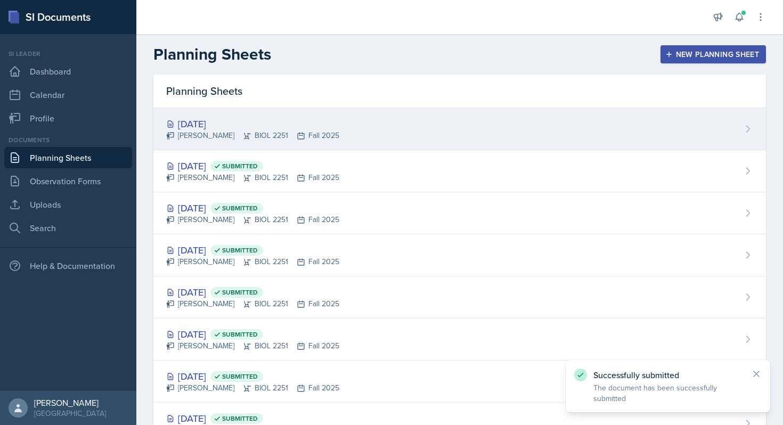
click at [247, 126] on div "[DATE]" at bounding box center [252, 124] width 173 height 14
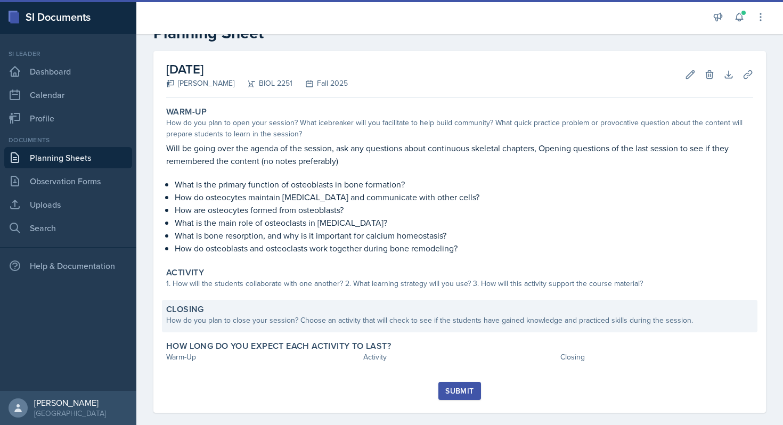
scroll to position [46, 0]
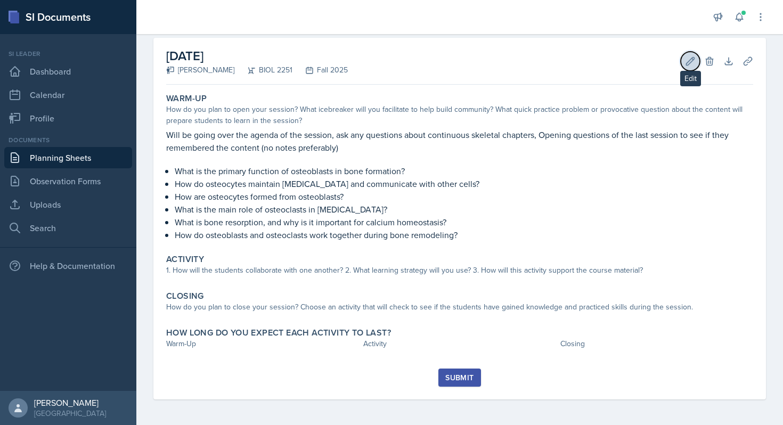
click at [695, 60] on button "Edit" at bounding box center [689, 61] width 19 height 19
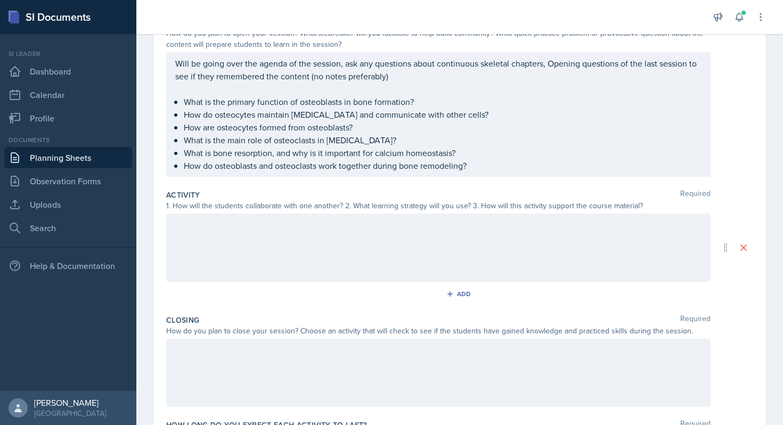
click at [422, 256] on div at bounding box center [438, 248] width 544 height 68
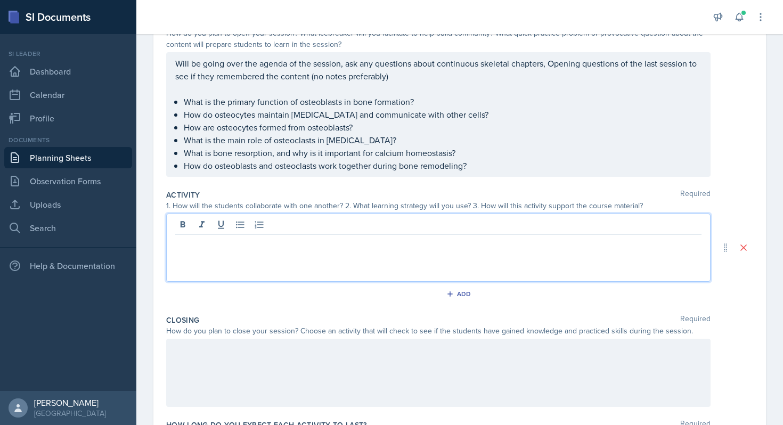
scroll to position [146, 0]
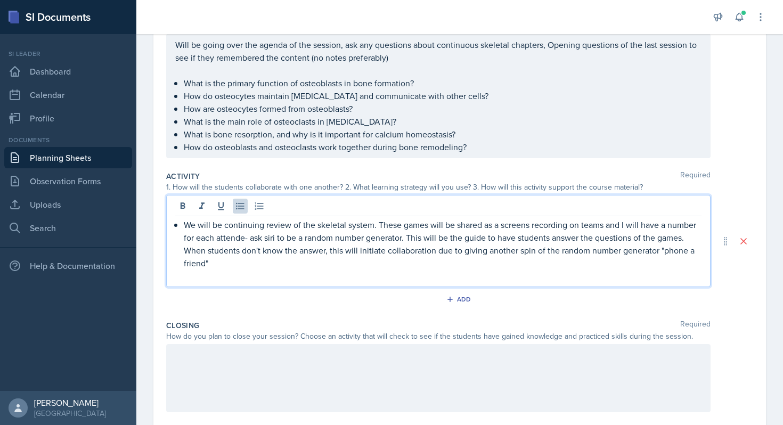
click at [225, 225] on p "We will be continuing review of the skeletal system. These games will be shared…" at bounding box center [443, 243] width 518 height 51
click at [261, 225] on p "We will be continuing review of the skeletal system. These games will be shared…" at bounding box center [443, 243] width 518 height 51
click at [479, 227] on p "We will be continuing the forever going (feels like) review of the skeletal sys…" at bounding box center [443, 243] width 518 height 51
click at [554, 225] on p "We will be continuing the forever going (feels like) review of the skeletal sys…" at bounding box center [443, 243] width 518 height 51
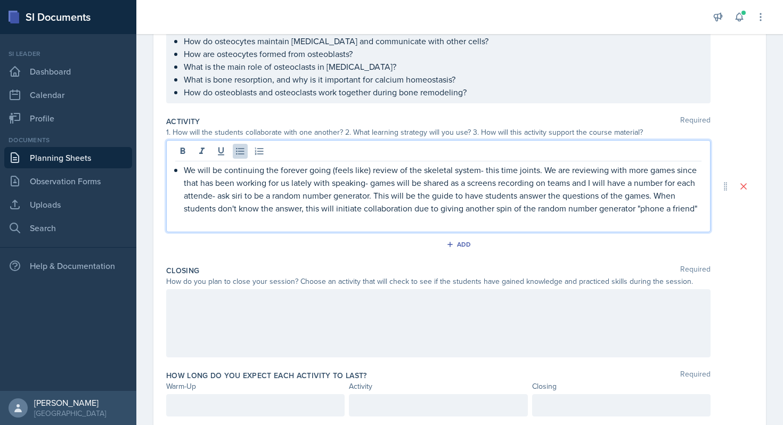
scroll to position [202, 0]
click at [213, 192] on p "We will be continuing the forever going (feels like) review of the skeletal sys…" at bounding box center [443, 187] width 518 height 51
click at [241, 195] on p "We will be continuing the forever going (feels like) review of the skeletal sys…" at bounding box center [443, 187] width 518 height 51
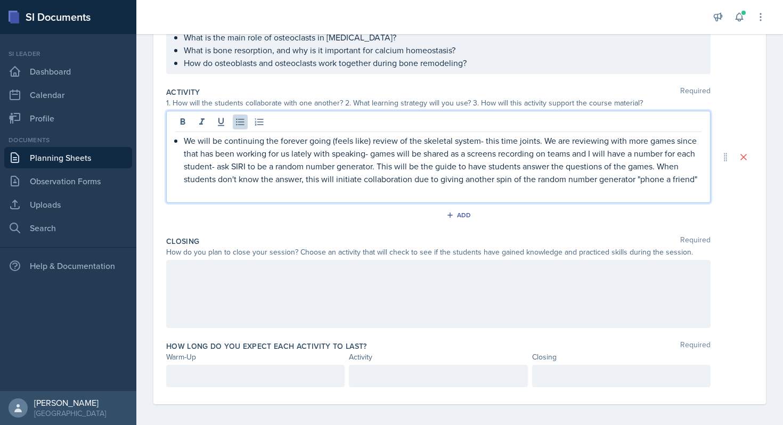
scroll to position [235, 0]
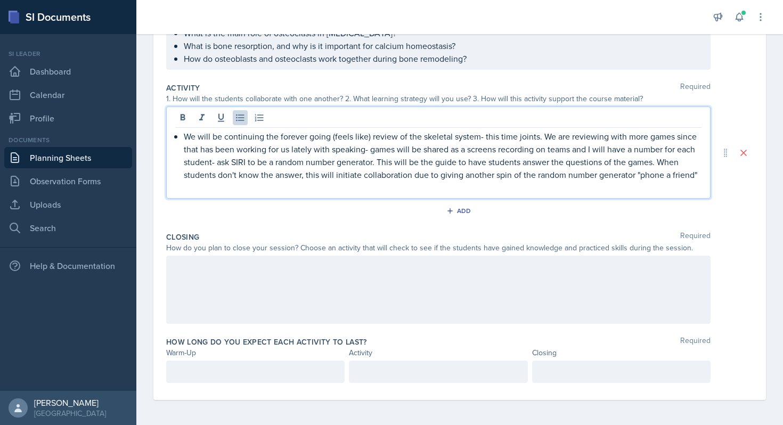
click at [470, 179] on p "We will be continuing the forever going (feels like) review of the skeletal sys…" at bounding box center [443, 155] width 518 height 51
click at [699, 174] on p "We will be continuing the forever going (feels like) review of the skeletal sys…" at bounding box center [443, 155] width 518 height 51
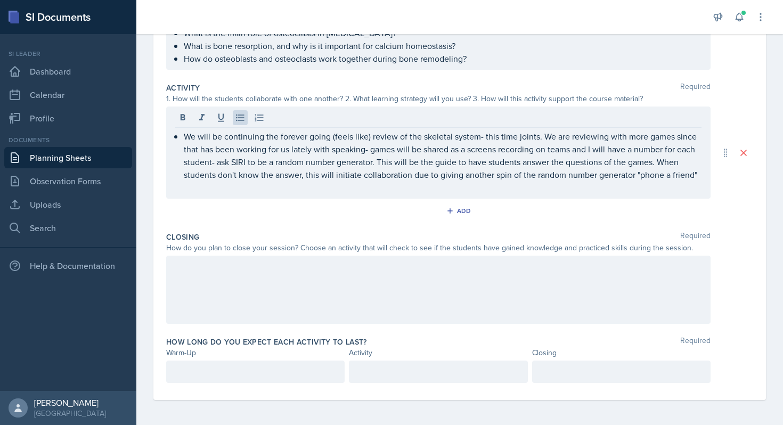
click at [702, 182] on div "We will be continuing the forever going (feels like) review of the skeletal sys…" at bounding box center [438, 152] width 544 height 92
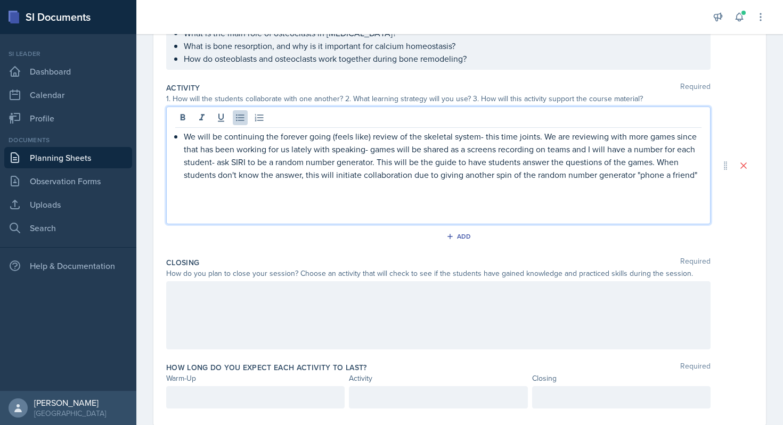
click at [185, 139] on p "We will be continuing the forever going (feels like) review of the skeletal sys…" at bounding box center [443, 155] width 518 height 51
click at [194, 190] on p at bounding box center [438, 187] width 526 height 13
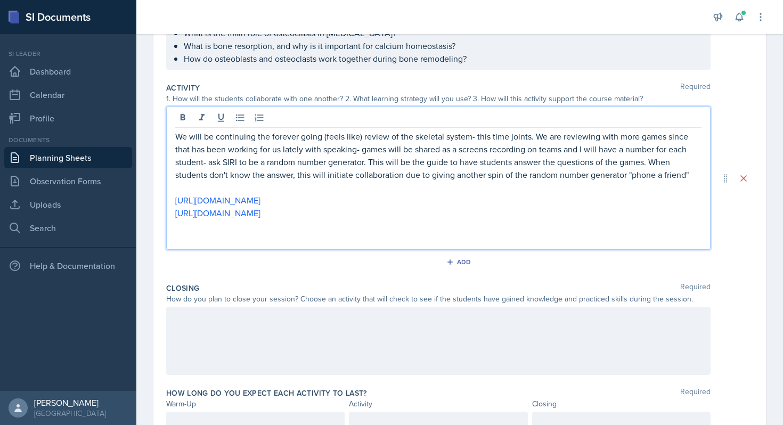
click at [340, 316] on div at bounding box center [438, 341] width 544 height 68
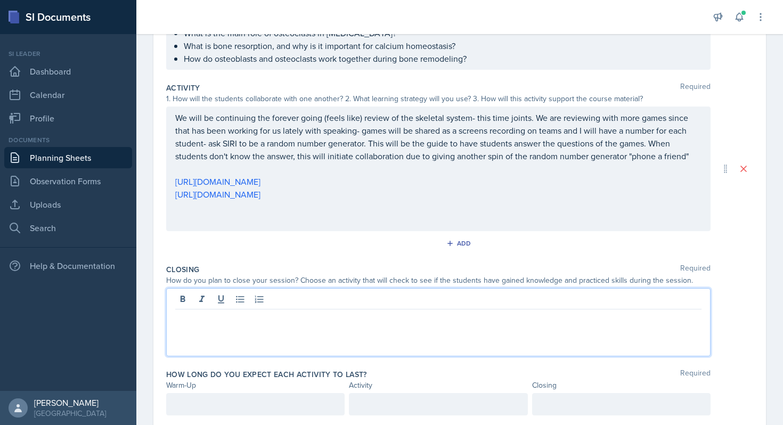
scroll to position [216, 0]
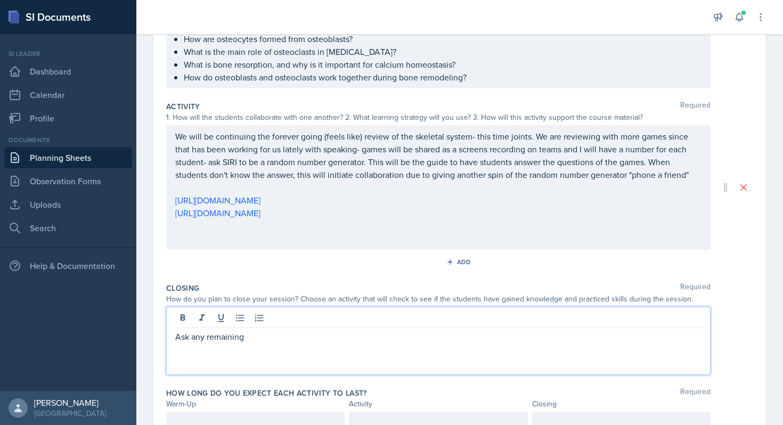
click at [190, 335] on p "Ask any remaining" at bounding box center [438, 336] width 526 height 13
click at [294, 338] on p "Answer any remaining" at bounding box center [438, 336] width 526 height 13
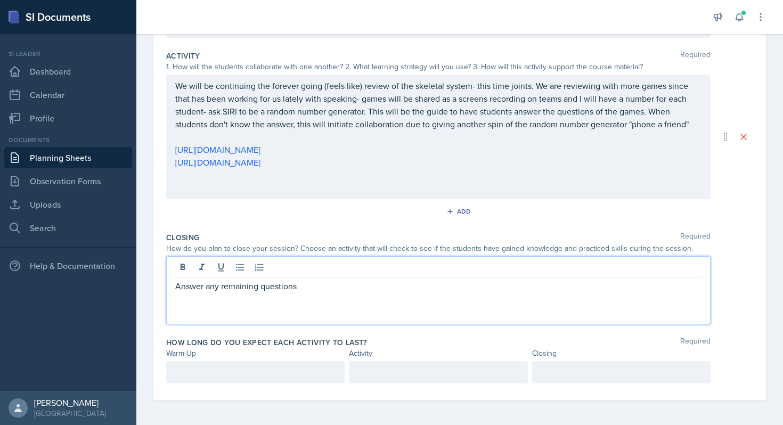
scroll to position [285, 0]
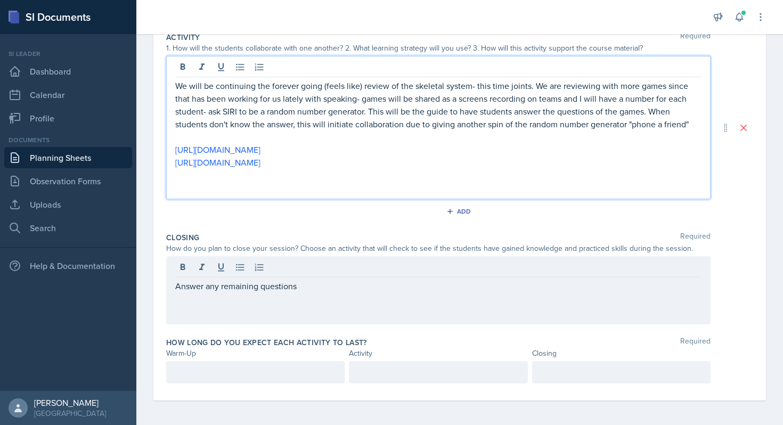
drag, startPoint x: 495, startPoint y: 163, endPoint x: 169, endPoint y: 168, distance: 326.4
click at [169, 168] on div "We will be continuing the forever going (feels like) review of the skeletal sys…" at bounding box center [438, 127] width 544 height 143
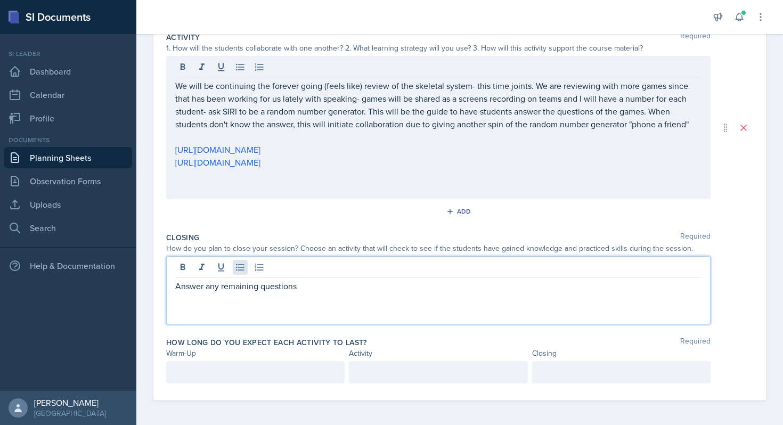
click at [242, 272] on div "Answer any remaining questions" at bounding box center [438, 290] width 544 height 68
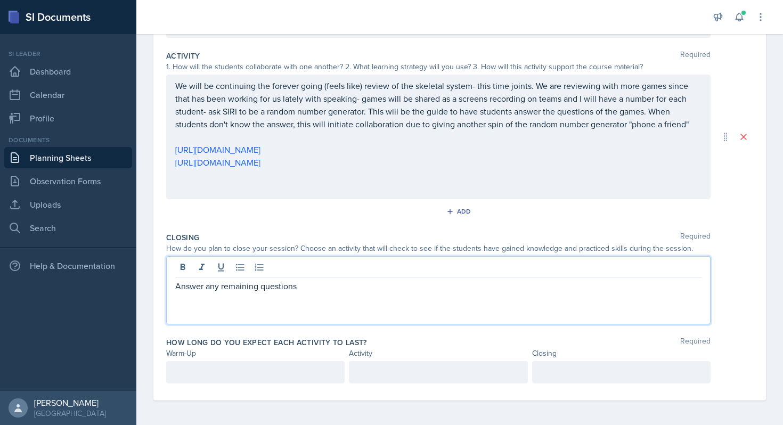
click at [331, 287] on p "Answer any remaining questions" at bounding box center [438, 286] width 526 height 13
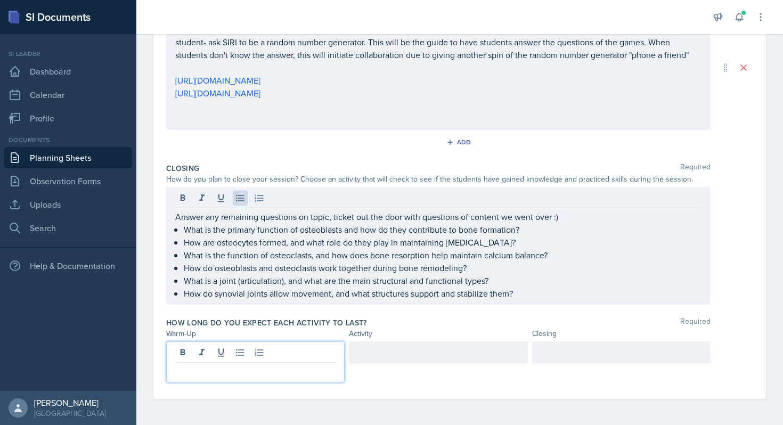
click at [235, 371] on p at bounding box center [255, 371] width 160 height 13
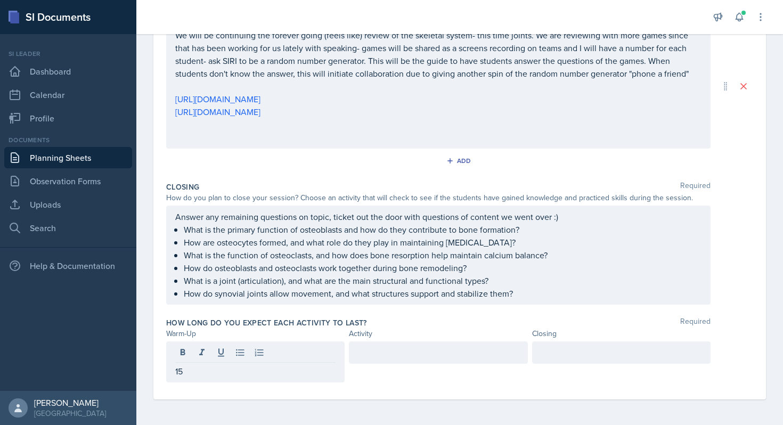
click at [423, 365] on div at bounding box center [438, 361] width 178 height 41
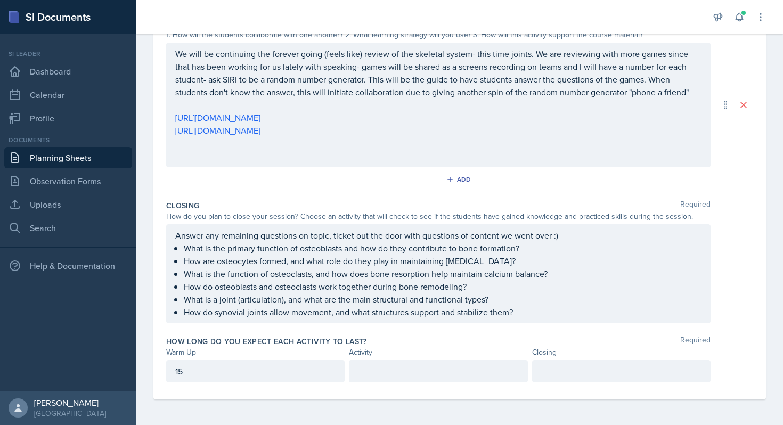
click at [422, 360] on div at bounding box center [438, 371] width 178 height 22
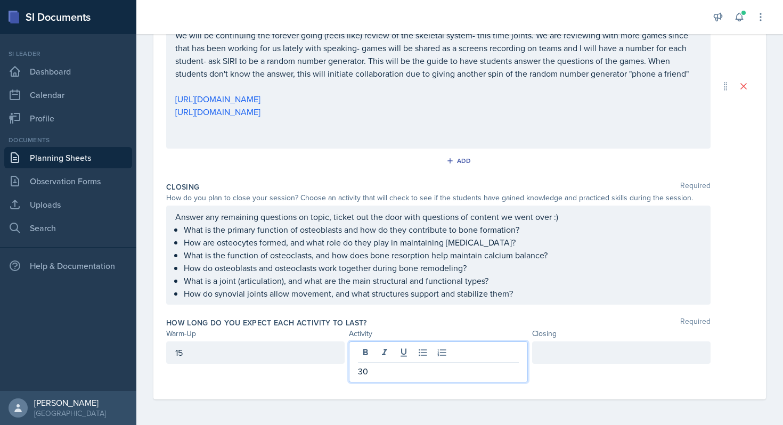
click at [538, 358] on div at bounding box center [621, 352] width 178 height 22
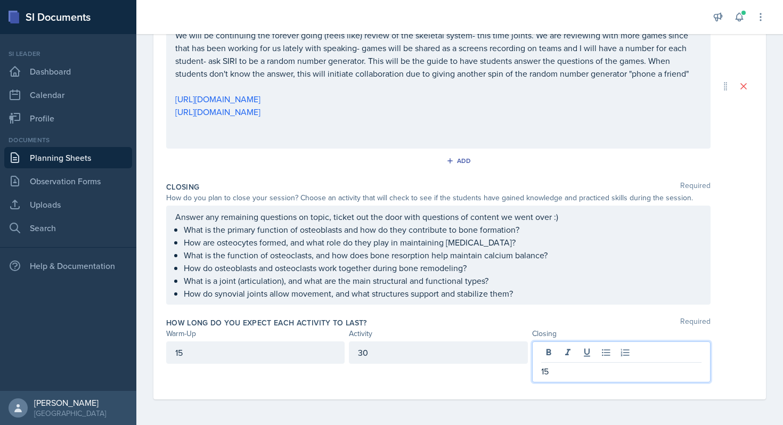
click at [424, 301] on div "Answer any remaining questions on topic, ticket out the door with questions of …" at bounding box center [438, 255] width 544 height 99
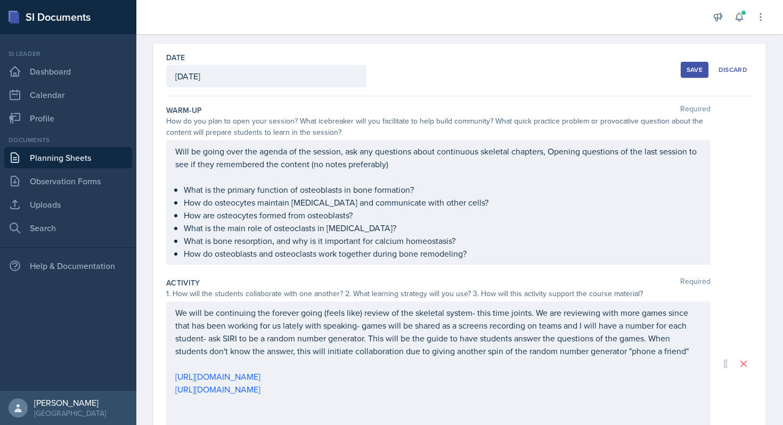
scroll to position [0, 0]
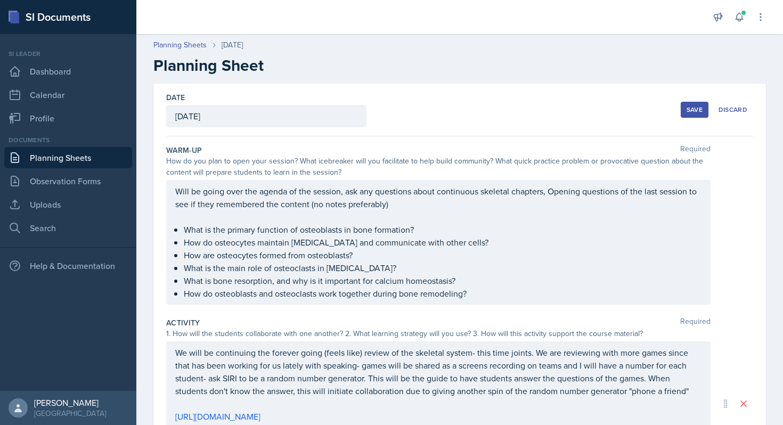
click at [699, 106] on div "Save" at bounding box center [694, 109] width 16 height 9
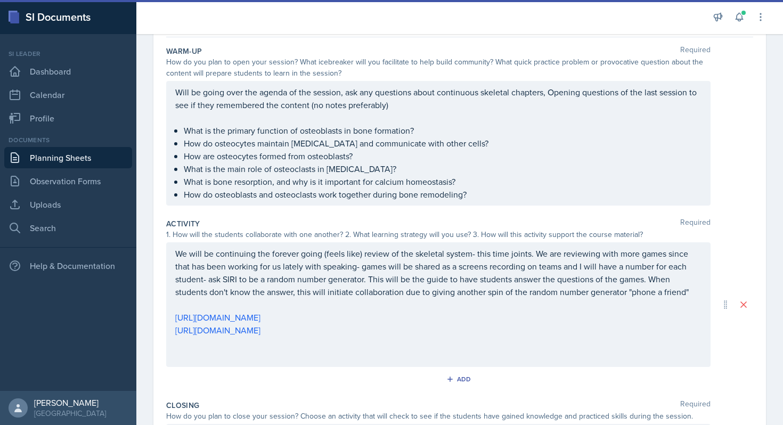
scroll to position [118, 0]
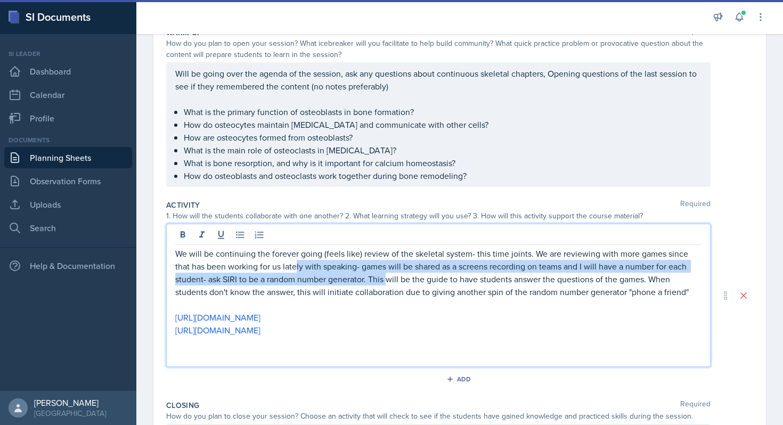
drag, startPoint x: 298, startPoint y: 266, endPoint x: 387, endPoint y: 273, distance: 89.8
click at [387, 274] on p "We will be continuing the forever going (feels like) review of the skeletal sys…" at bounding box center [438, 272] width 526 height 51
click at [387, 273] on p "We will be continuing the forever going (feels like) review of the skeletal sys…" at bounding box center [438, 272] width 526 height 51
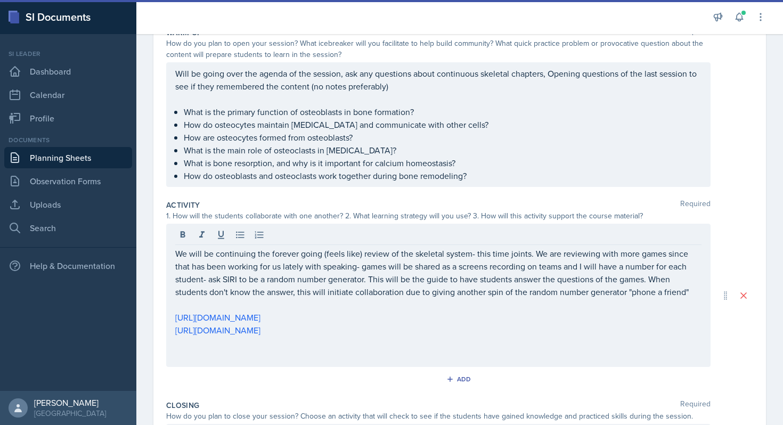
drag, startPoint x: 174, startPoint y: 313, endPoint x: 554, endPoint y: 292, distance: 381.3
click at [554, 294] on div "We will be continuing the forever going (feels like) review of the skeletal sys…" at bounding box center [438, 295] width 544 height 143
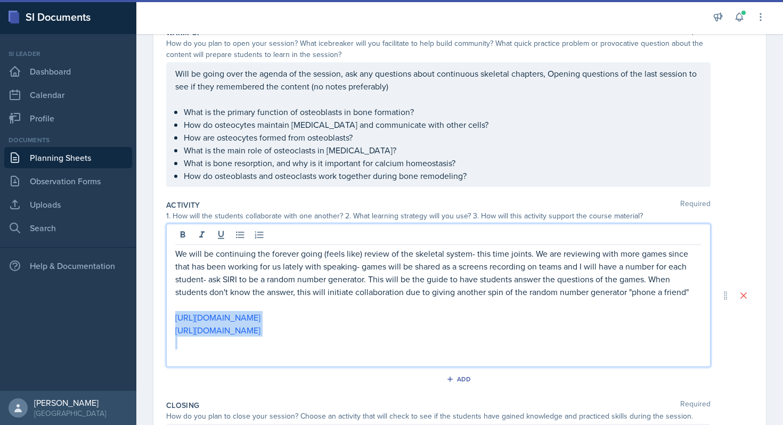
drag, startPoint x: 544, startPoint y: 347, endPoint x: 165, endPoint y: 321, distance: 379.5
click at [165, 321] on div "Date [DATE] [DATE] 31 1 2 3 4 5 6 7 8 9 10 11 12 13 14 15 16 17 18 19 20 21 22 …" at bounding box center [459, 282] width 612 height 633
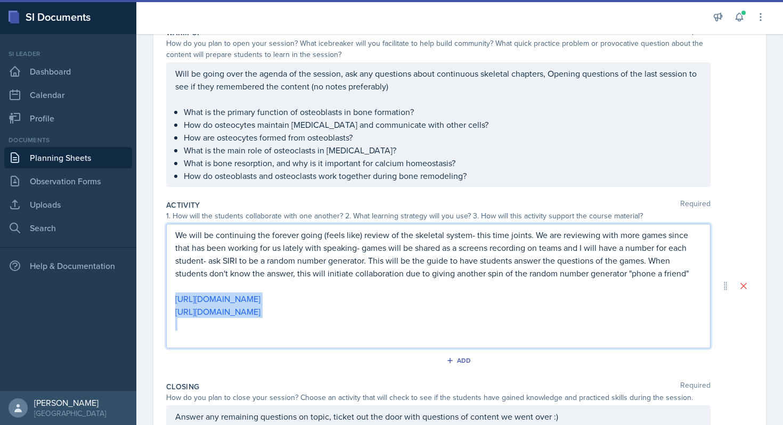
scroll to position [99, 0]
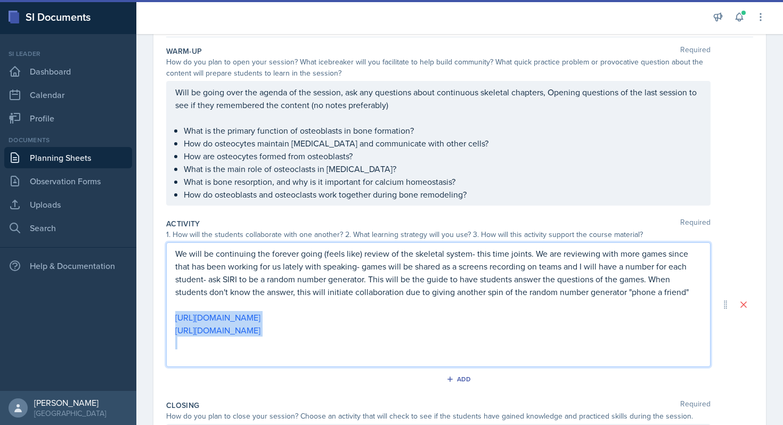
copy div "[URL][DOMAIN_NAME] [URL][DOMAIN_NAME]"
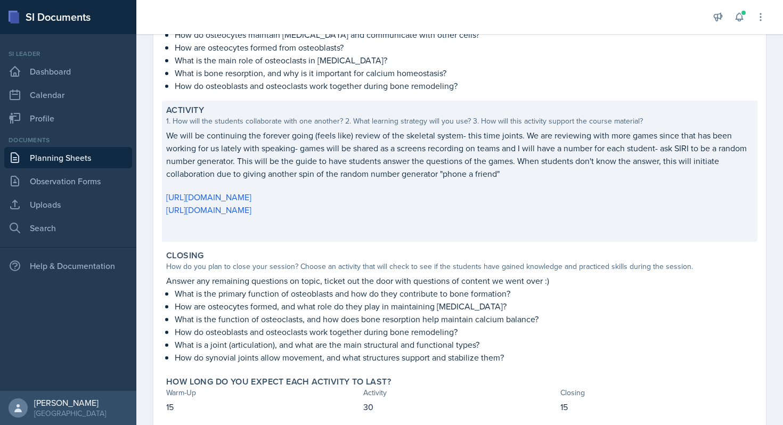
scroll to position [0, 0]
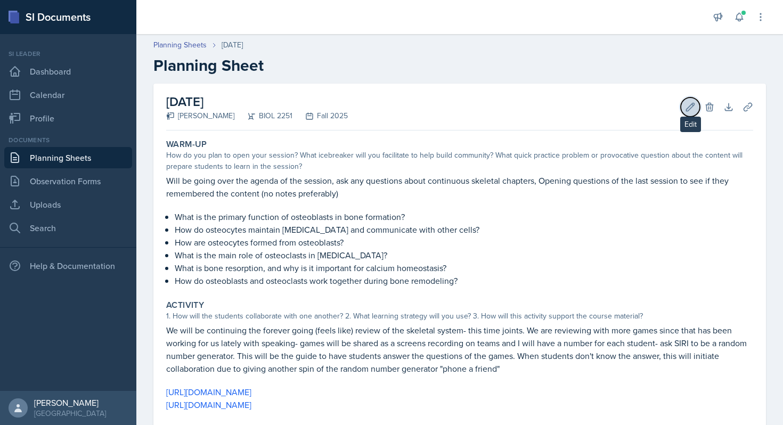
click at [691, 108] on icon at bounding box center [690, 107] width 8 height 8
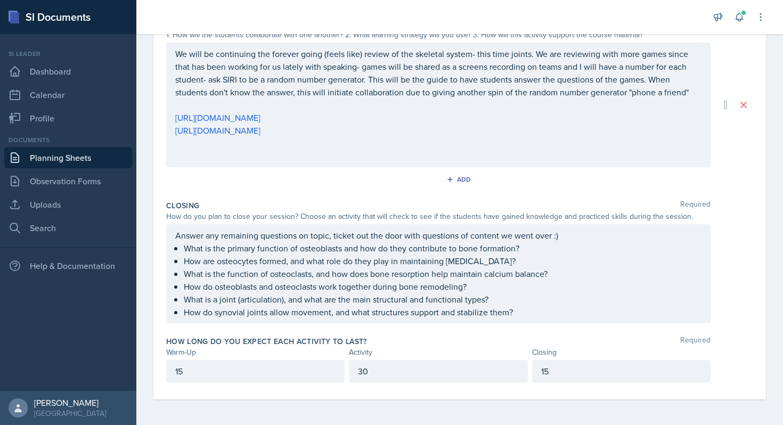
scroll to position [317, 0]
click at [318, 253] on p "What is the primary function of osteoblasts and how do they contribute to bone …" at bounding box center [443, 248] width 518 height 13
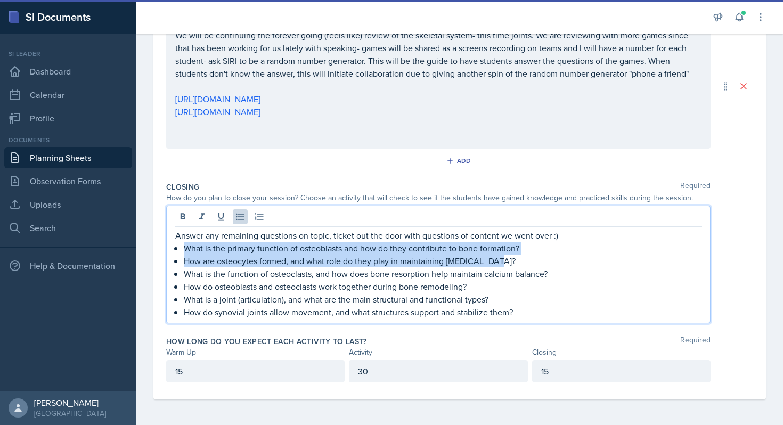
drag, startPoint x: 184, startPoint y: 247, endPoint x: 555, endPoint y: 266, distance: 372.2
click at [555, 266] on ul "What is the primary function of osteoblasts and how do they contribute to bone …" at bounding box center [443, 280] width 518 height 77
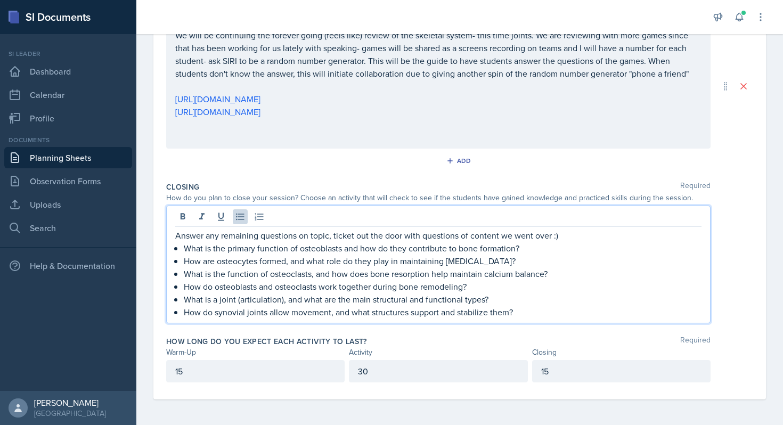
click at [323, 309] on p "How do synovial joints allow movement, and what structures support and stabiliz…" at bounding box center [443, 312] width 518 height 13
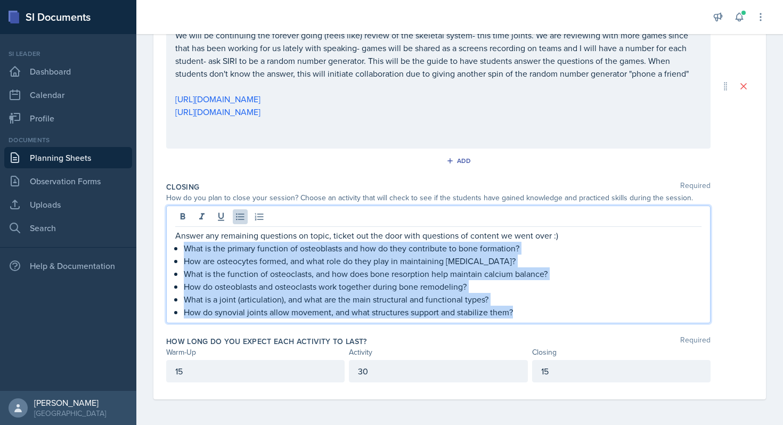
drag, startPoint x: 175, startPoint y: 247, endPoint x: 586, endPoint y: 310, distance: 415.9
click at [587, 310] on div "Answer any remaining questions on topic, ticket out the door with questions of …" at bounding box center [438, 273] width 526 height 89
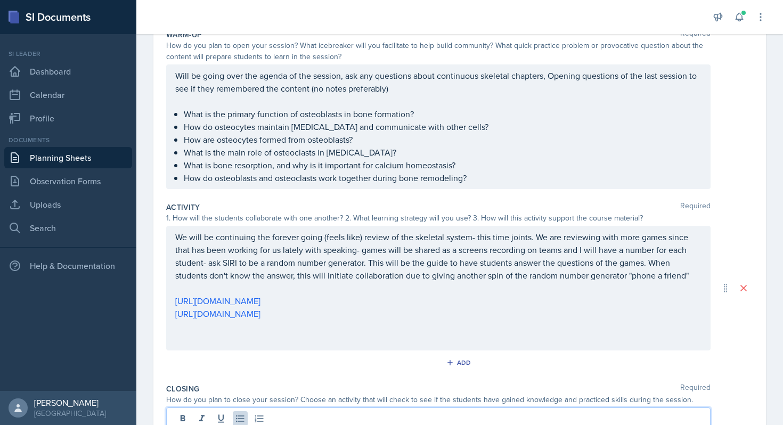
scroll to position [0, 0]
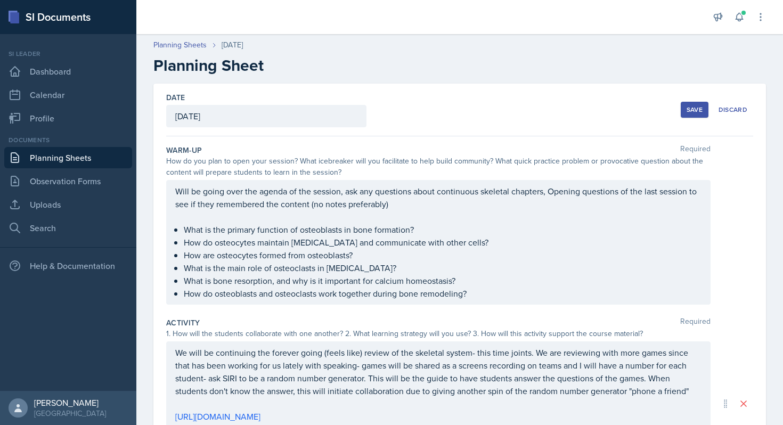
click at [699, 110] on div "Save" at bounding box center [694, 109] width 16 height 9
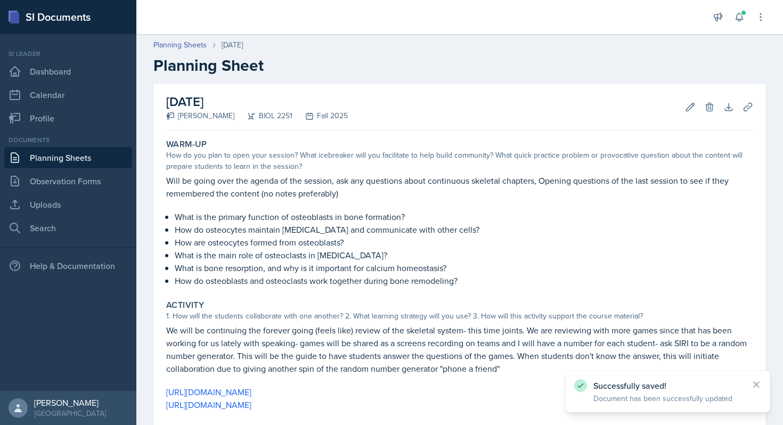
scroll to position [257, 0]
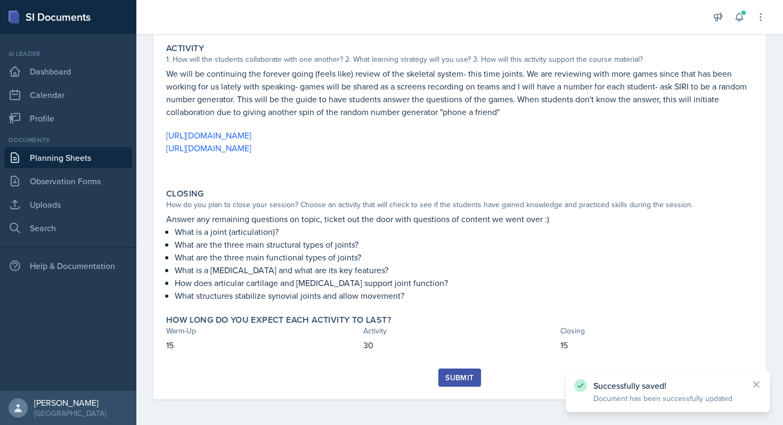
click at [456, 387] on div "Submit" at bounding box center [459, 383] width 587 height 31
click at [452, 376] on div "Submit" at bounding box center [459, 377] width 28 height 9
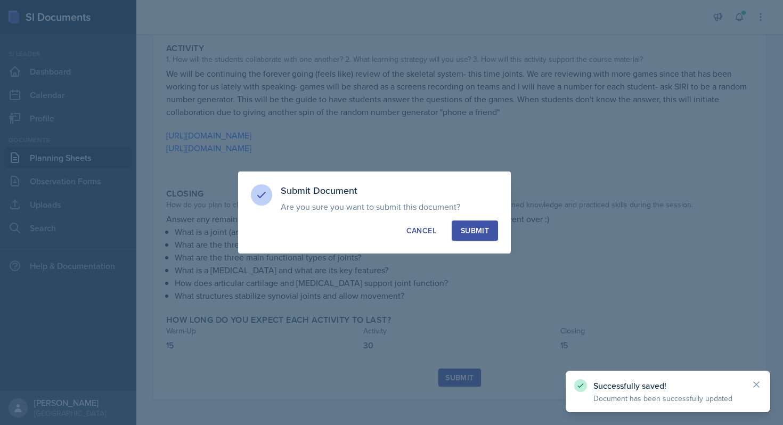
click at [479, 234] on div "Submit" at bounding box center [475, 230] width 28 height 11
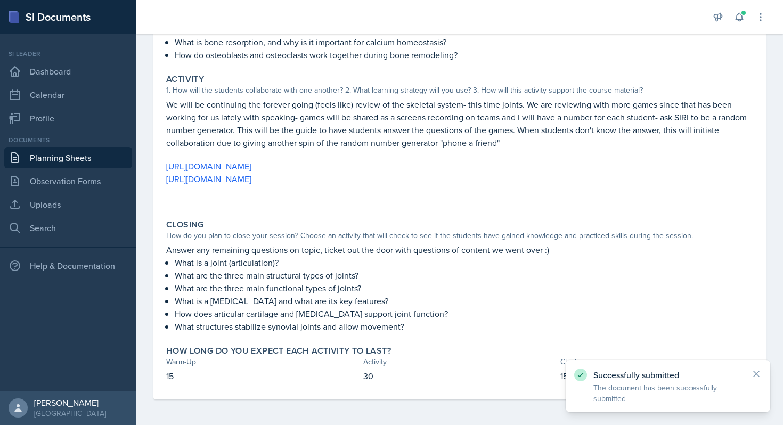
scroll to position [0, 0]
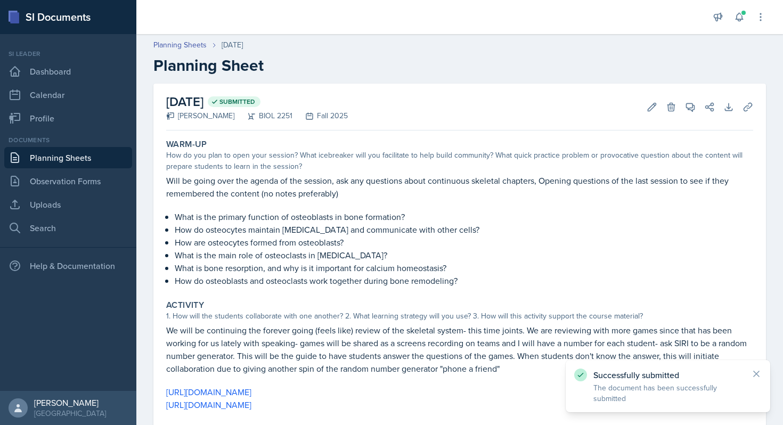
click at [73, 155] on link "Planning Sheets" at bounding box center [68, 157] width 128 height 21
